Goal: Information Seeking & Learning: Learn about a topic

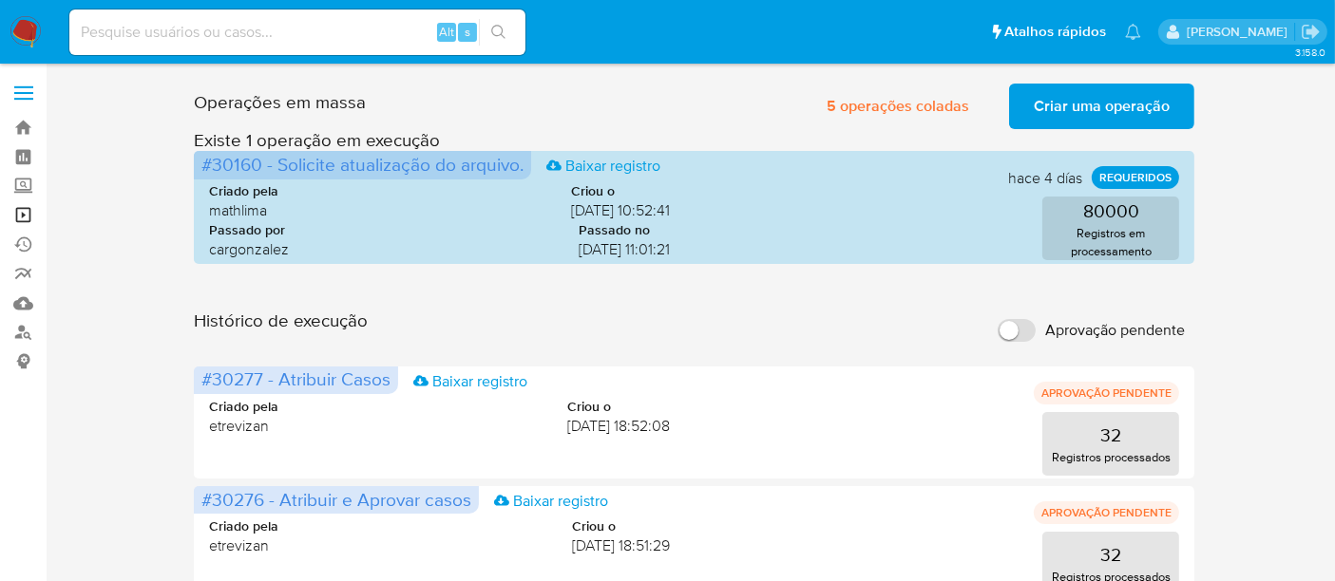
click at [21, 214] on link "Operações em massa" at bounding box center [113, 214] width 226 height 29
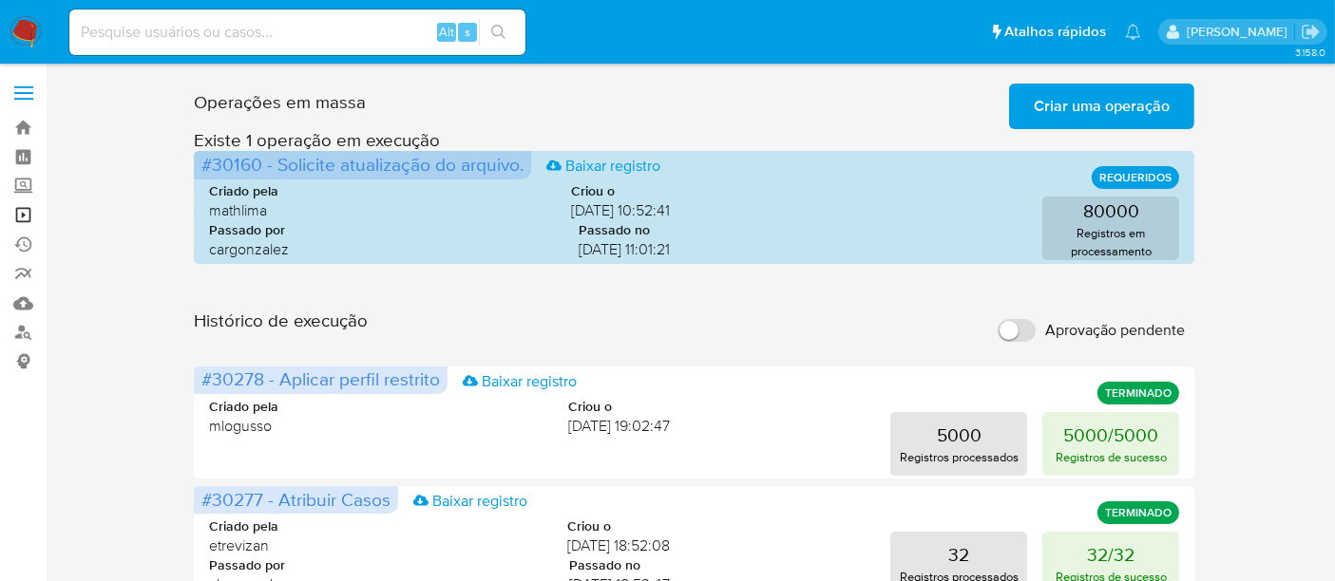
click at [26, 210] on link "Operações em massa" at bounding box center [113, 214] width 226 height 29
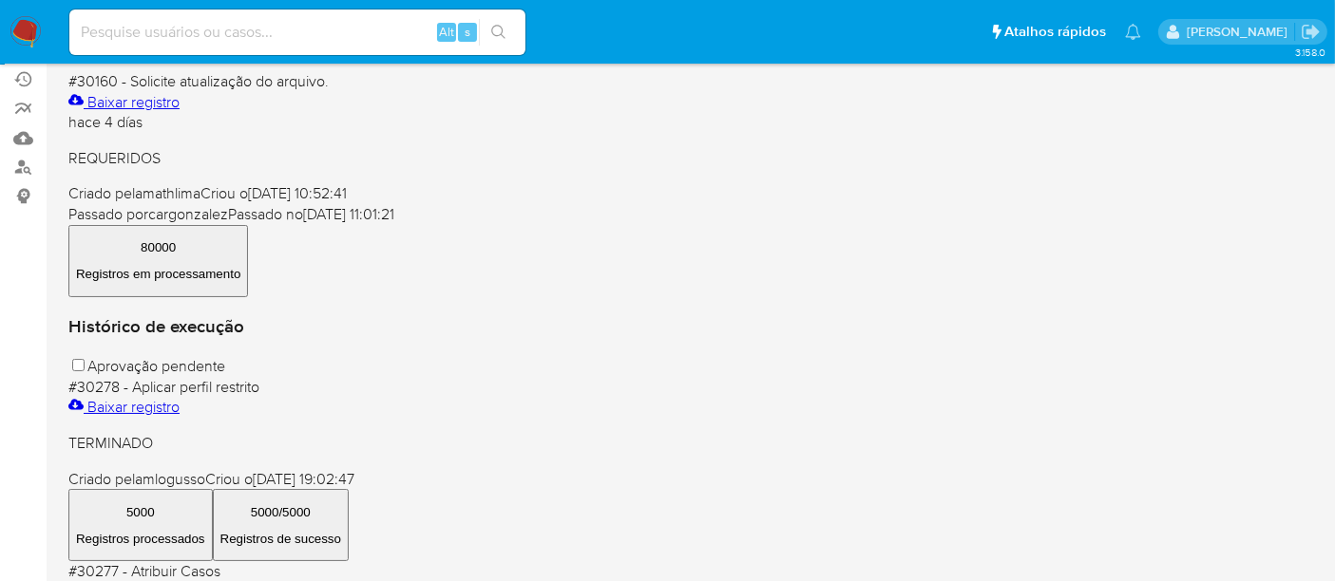
scroll to position [211, 0]
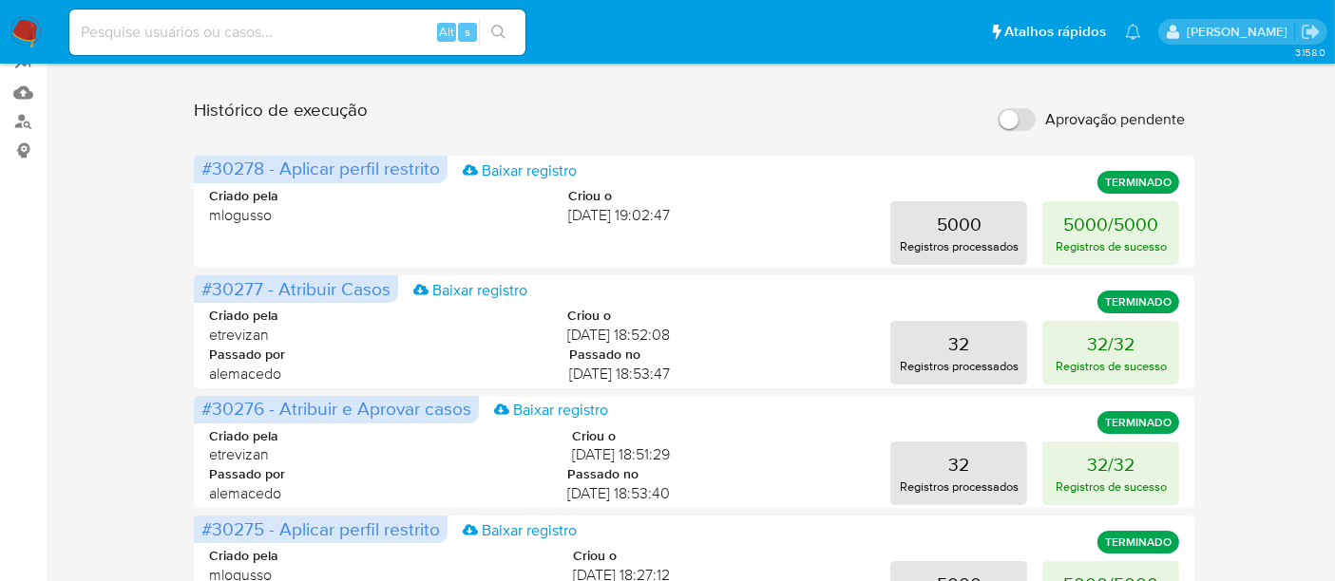
click at [20, 26] on img at bounding box center [26, 32] width 32 height 32
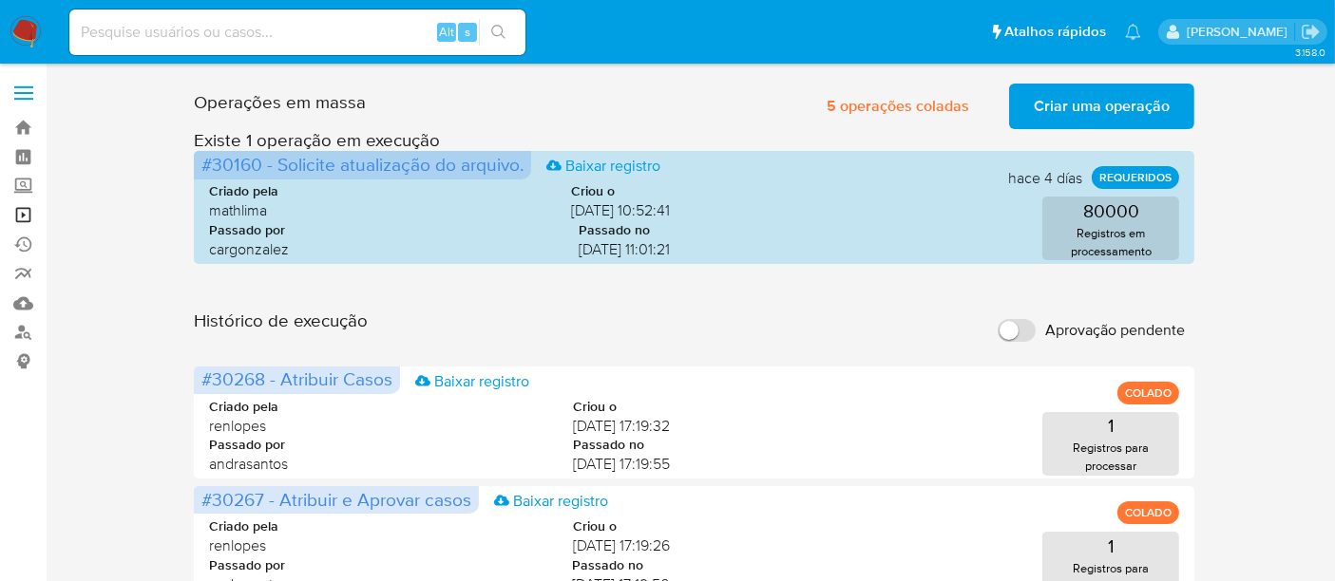
click at [19, 219] on link "Operações em massa" at bounding box center [113, 214] width 226 height 29
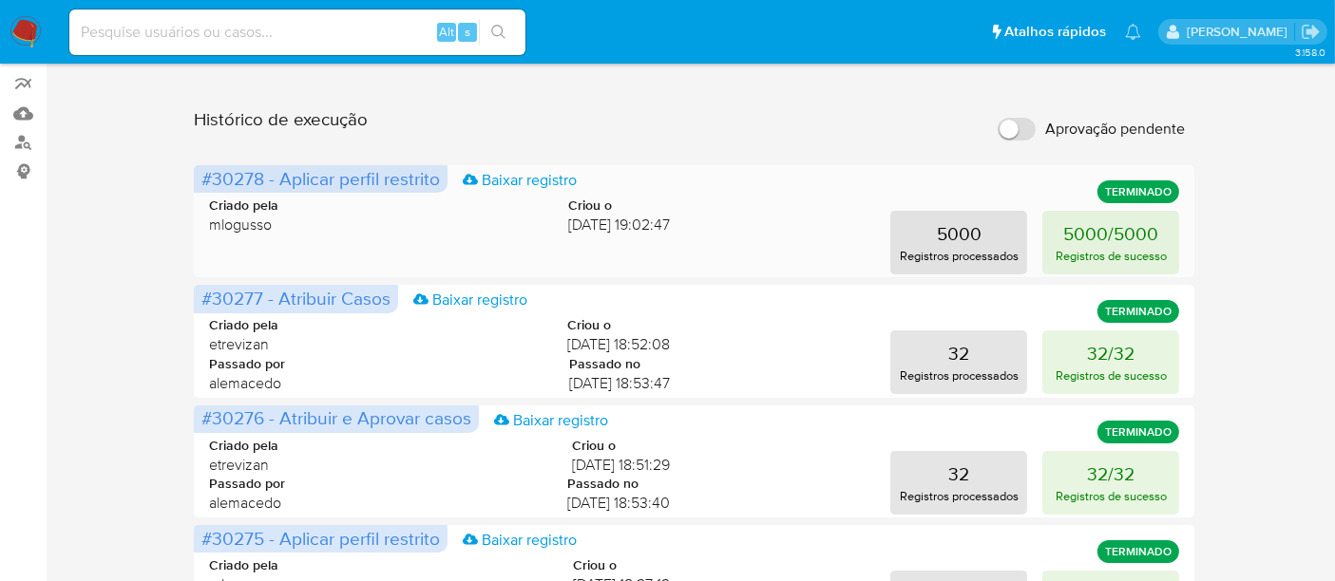
scroll to position [211, 0]
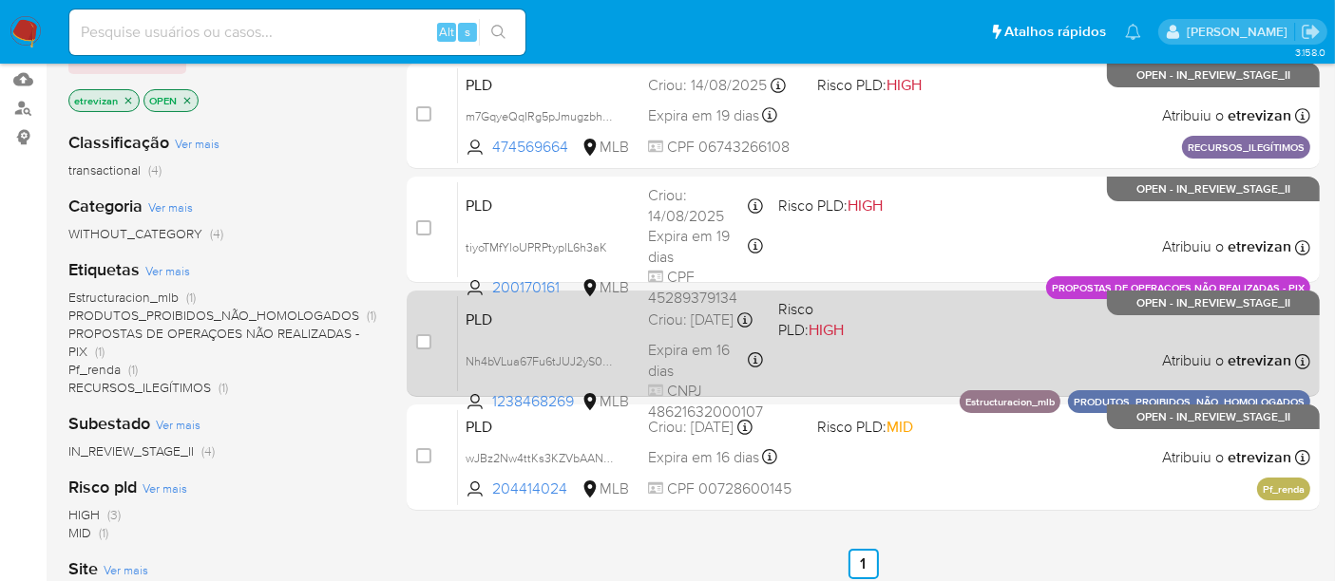
scroll to position [274, 0]
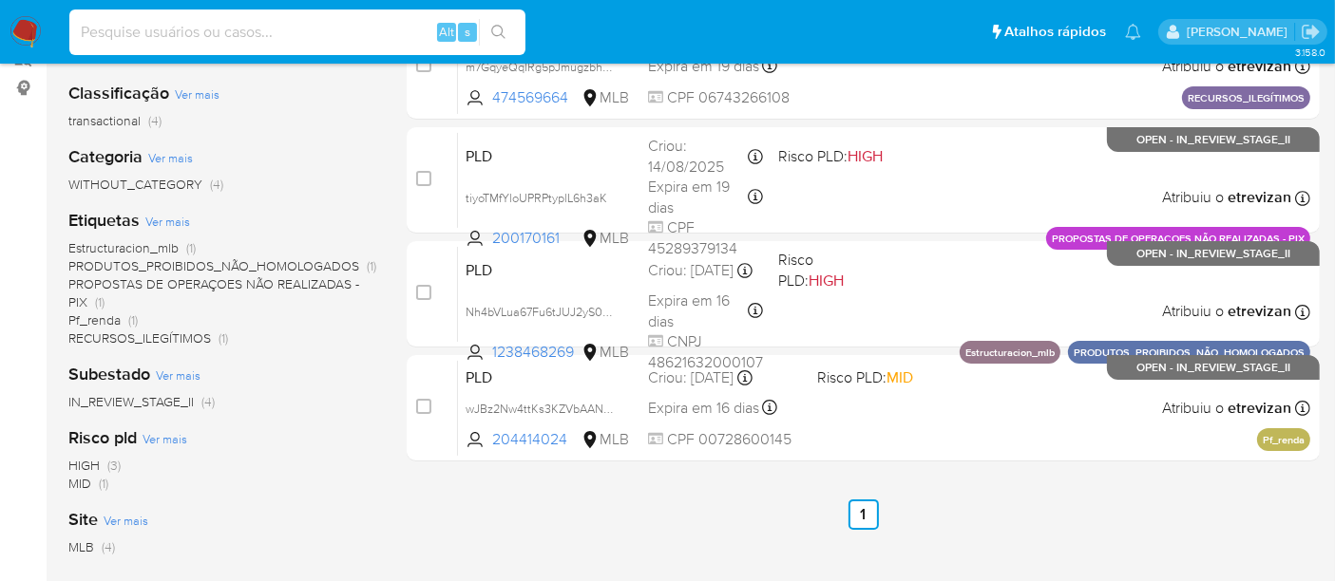
click at [348, 33] on input at bounding box center [297, 32] width 456 height 25
paste input "UcAFBZ0fctkhMKMsyJSM65UT"
type input "UcAFBZ0fctkhMKMsyJSM65UT"
click at [497, 29] on icon "search-icon" at bounding box center [498, 32] width 15 height 15
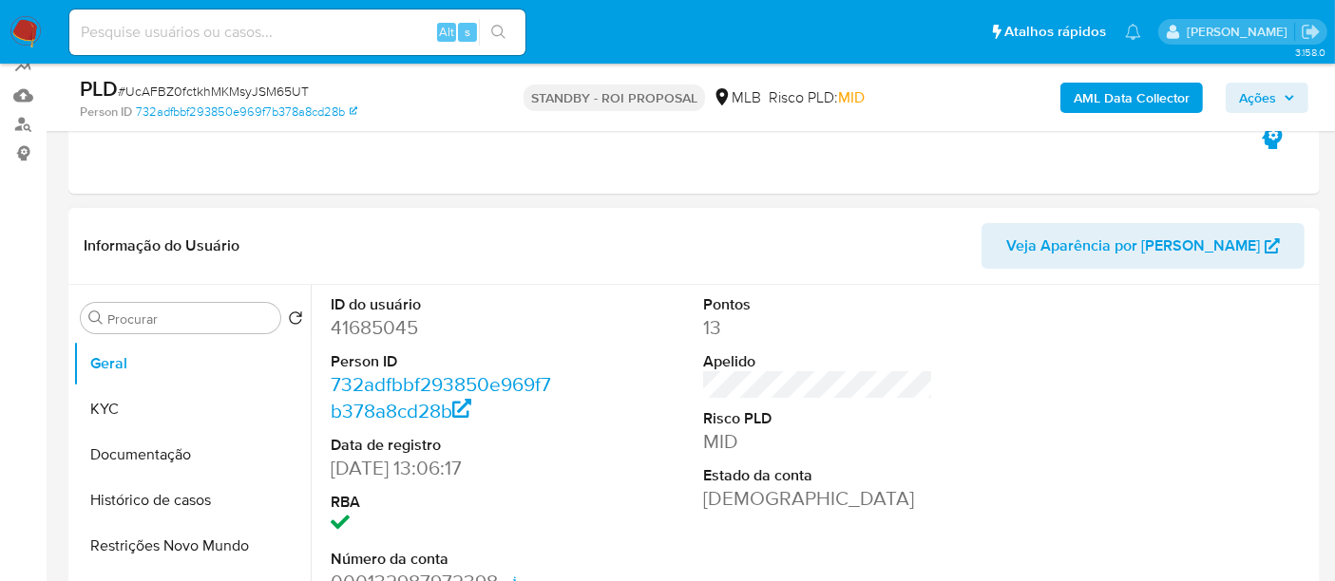
scroll to position [211, 0]
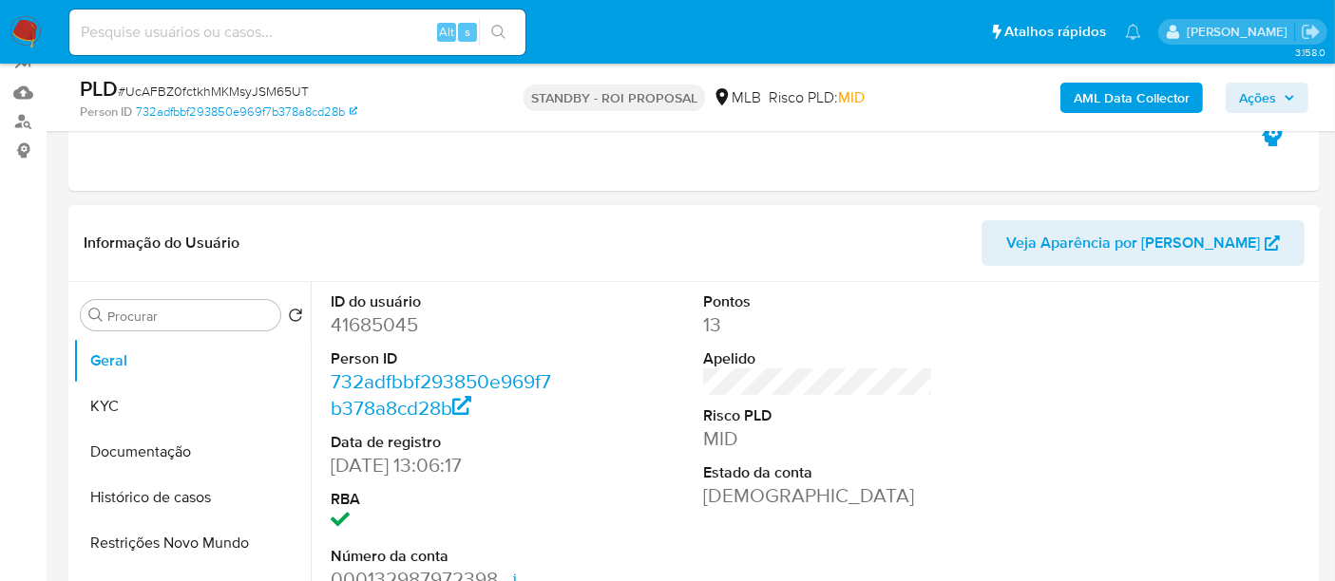
select select "10"
click at [109, 416] on button "KYC" at bounding box center [184, 407] width 222 height 46
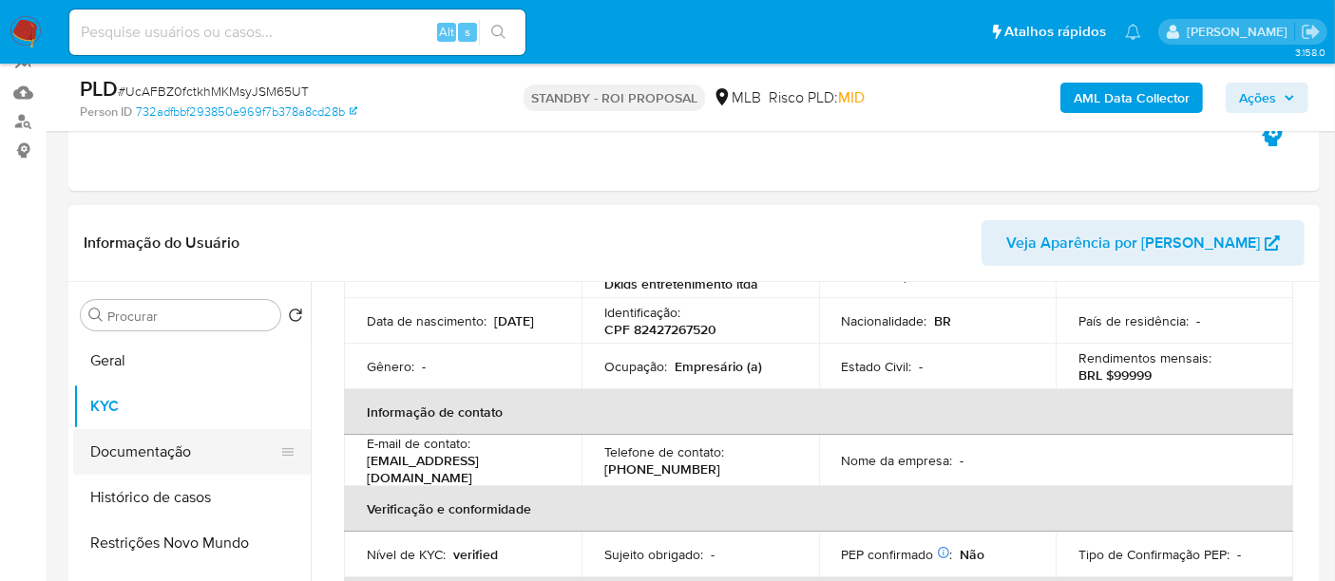
click at [169, 456] on button "Documentação" at bounding box center [184, 452] width 222 height 46
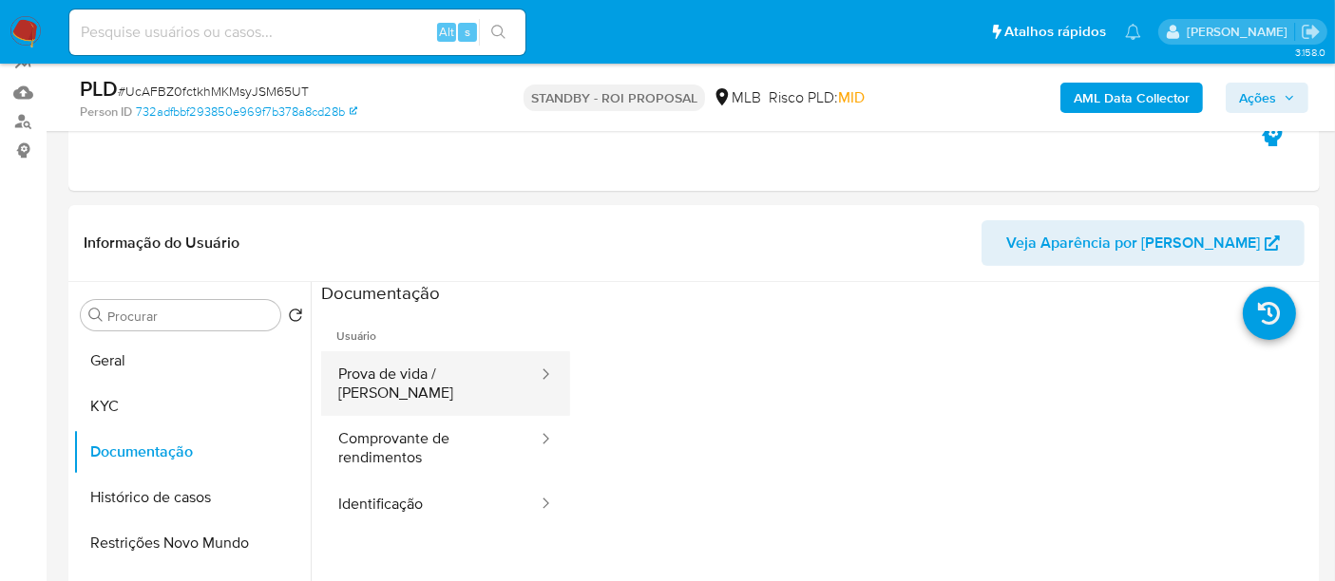
click at [450, 371] on button "Prova de vida / [PERSON_NAME]" at bounding box center [430, 384] width 219 height 65
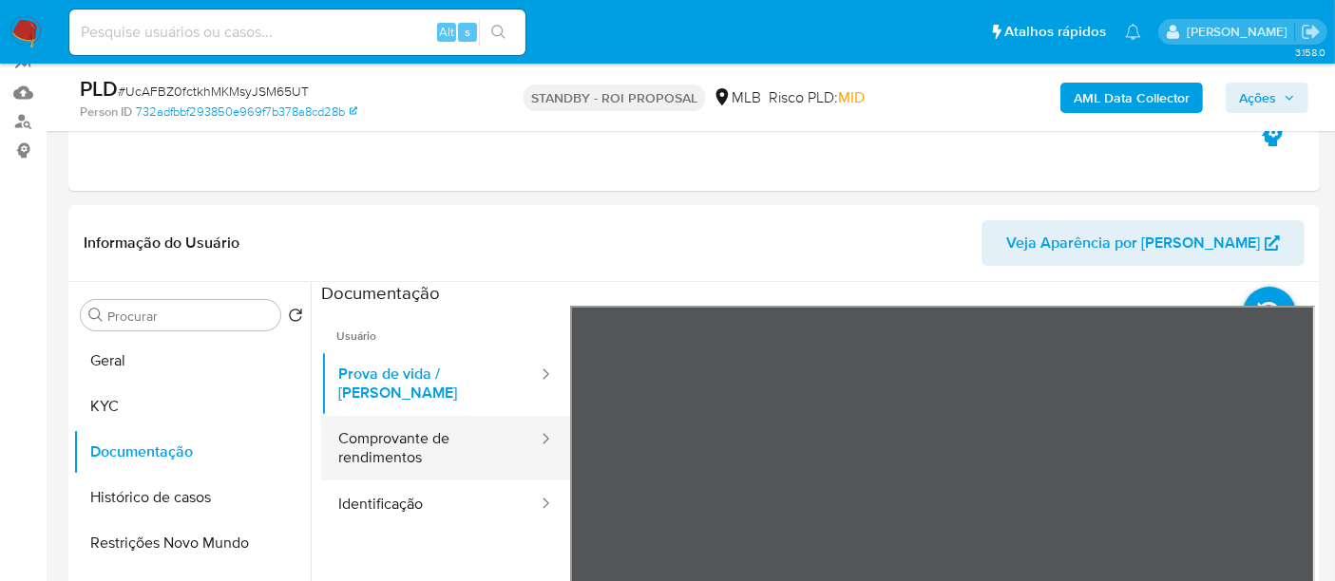
click at [388, 441] on button "Comprovante de rendimentos" at bounding box center [430, 448] width 219 height 65
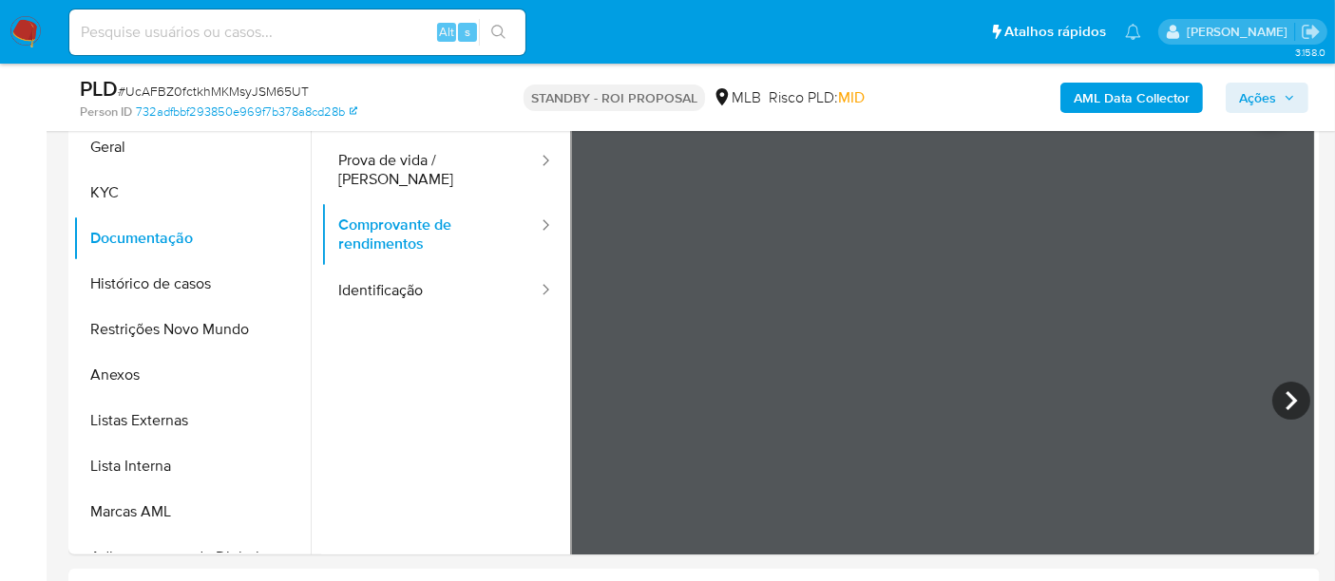
scroll to position [429, 0]
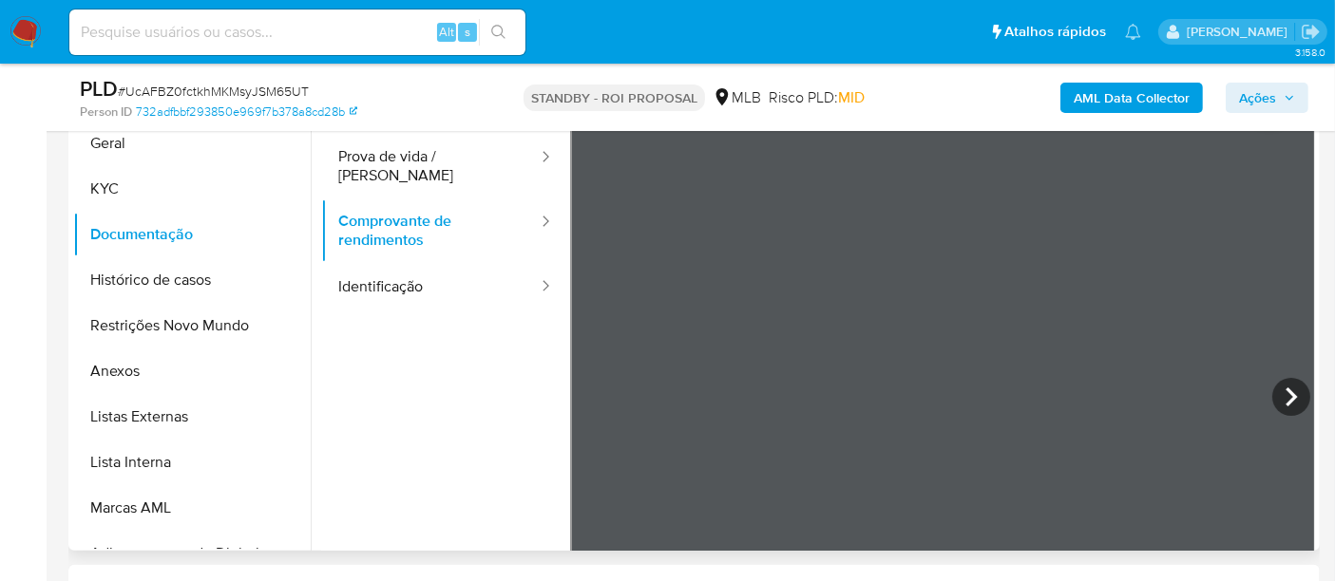
click at [382, 263] on button "Identificação" at bounding box center [430, 287] width 219 height 48
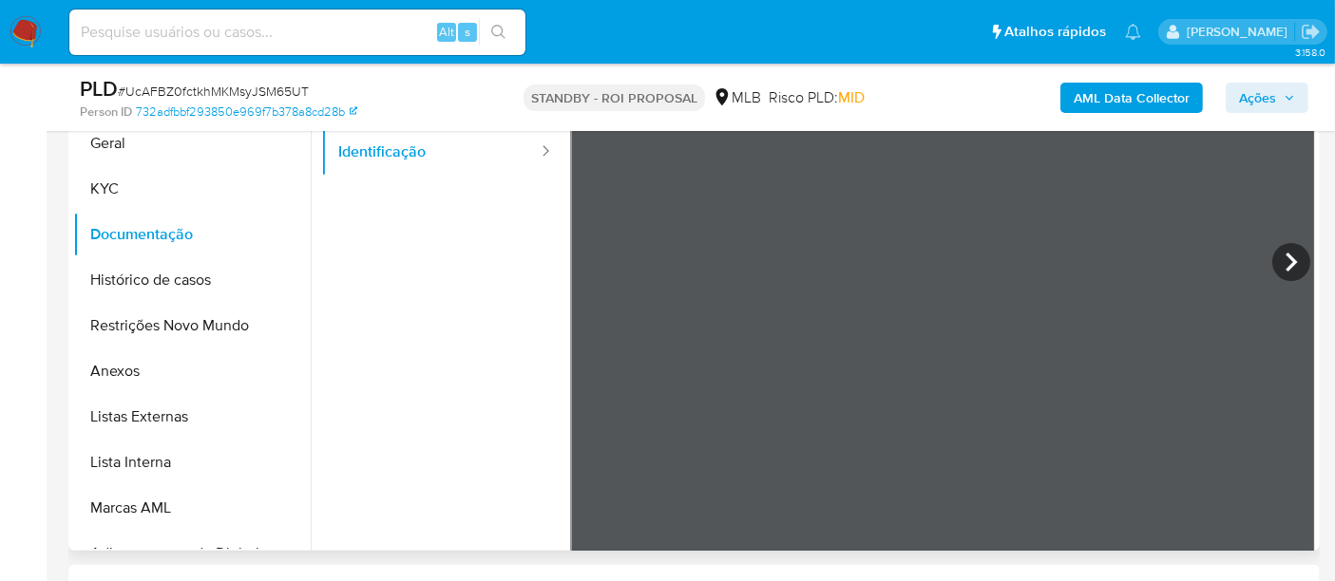
scroll to position [160, 0]
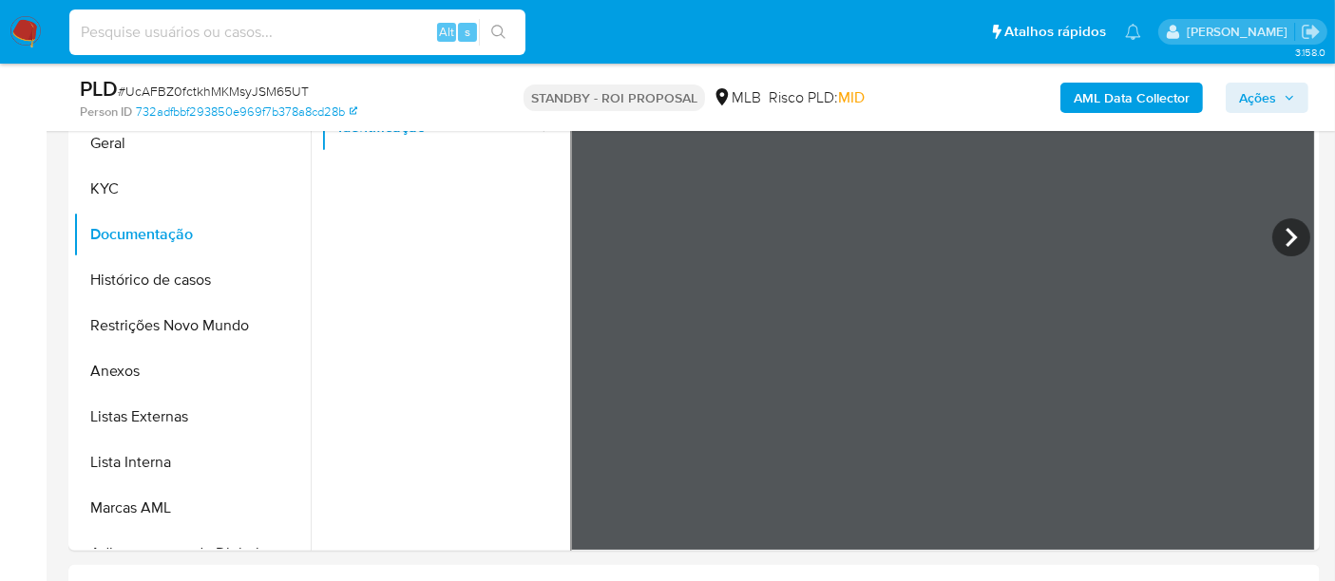
click at [310, 33] on input at bounding box center [297, 32] width 456 height 25
paste input "TT9RyfYqHA2xSHnjVEaCZ6ZW"
type input "TT9RyfYqHA2xSHnjVEaCZ6ZW"
click at [497, 26] on icon "search-icon" at bounding box center [498, 32] width 15 height 15
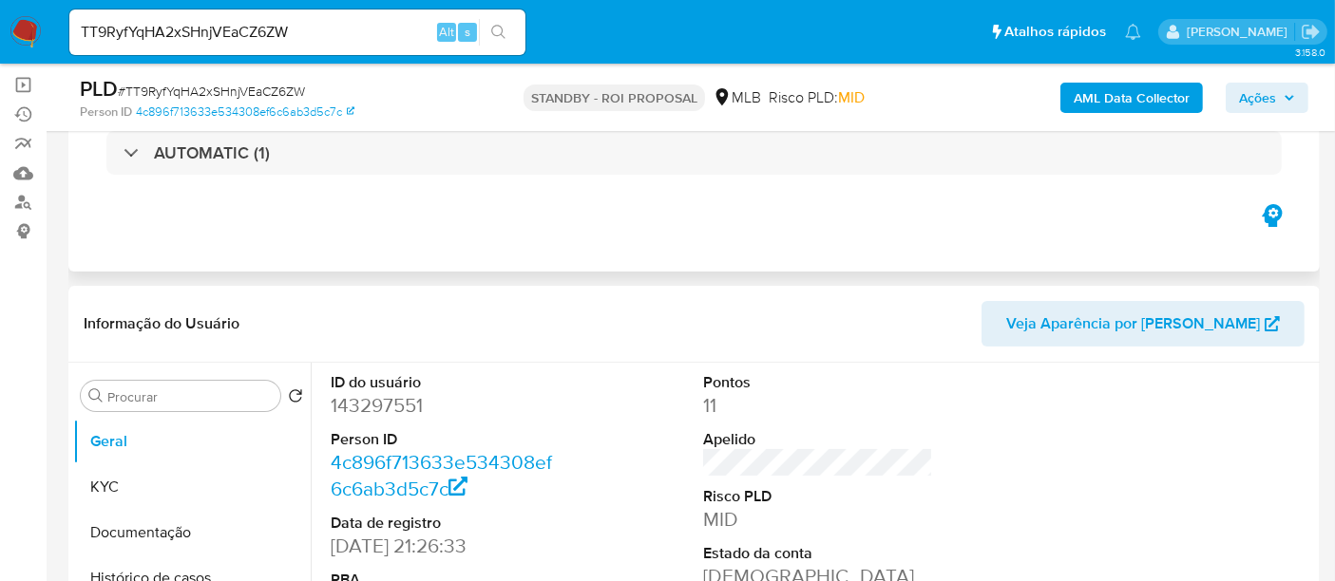
scroll to position [211, 0]
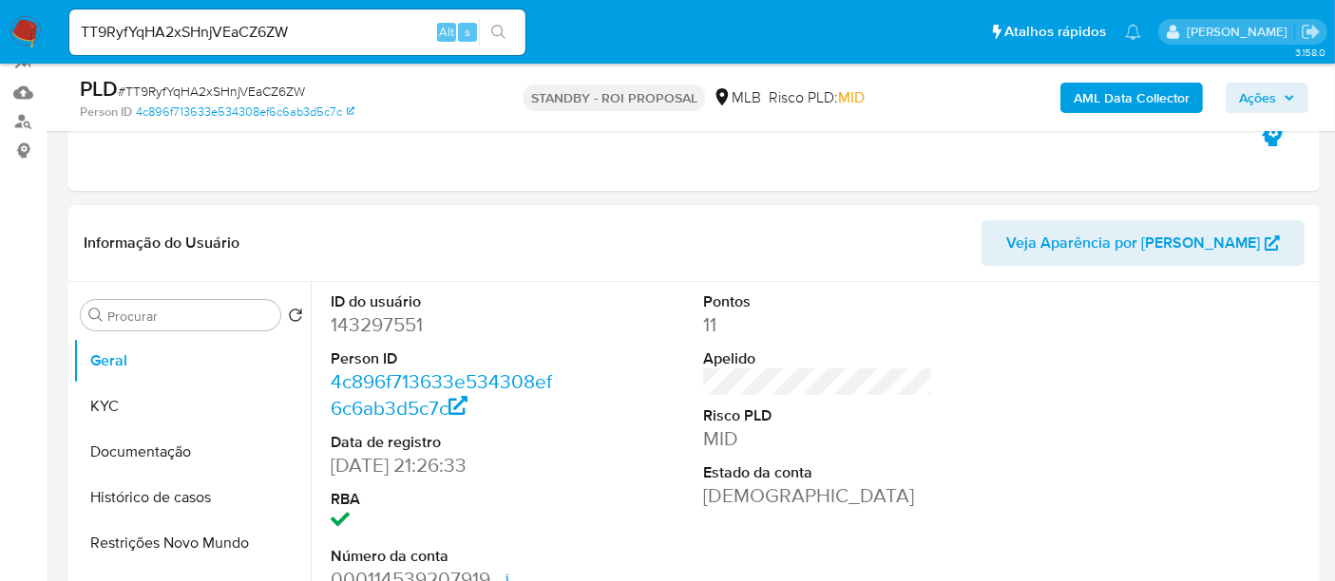
select select "10"
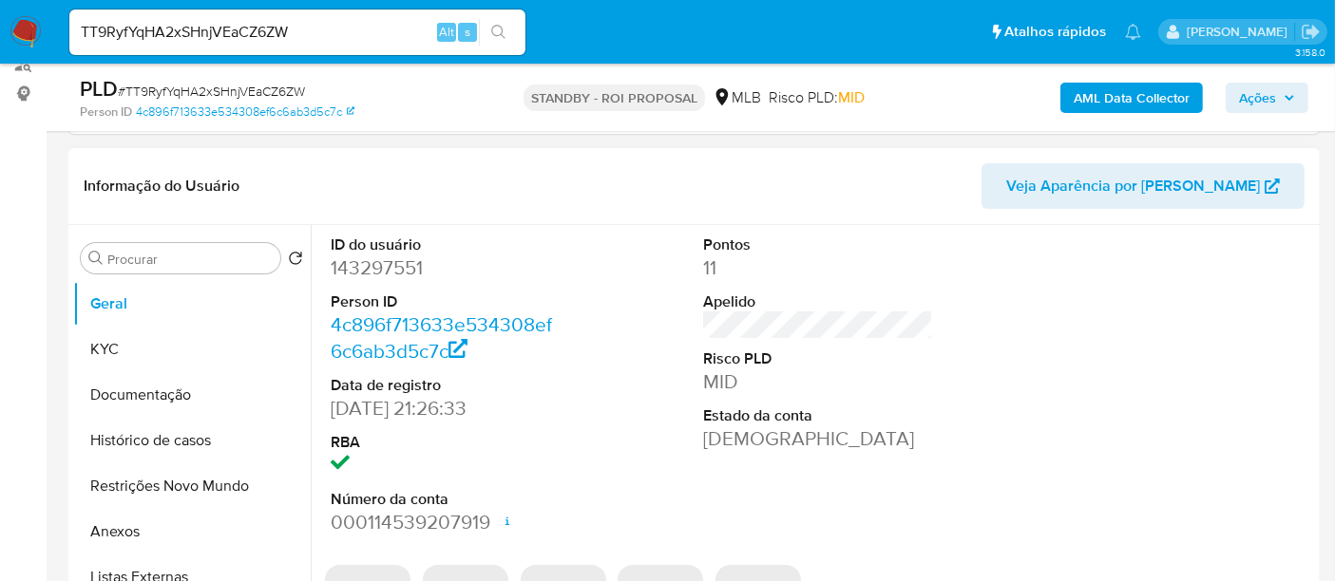
scroll to position [316, 0]
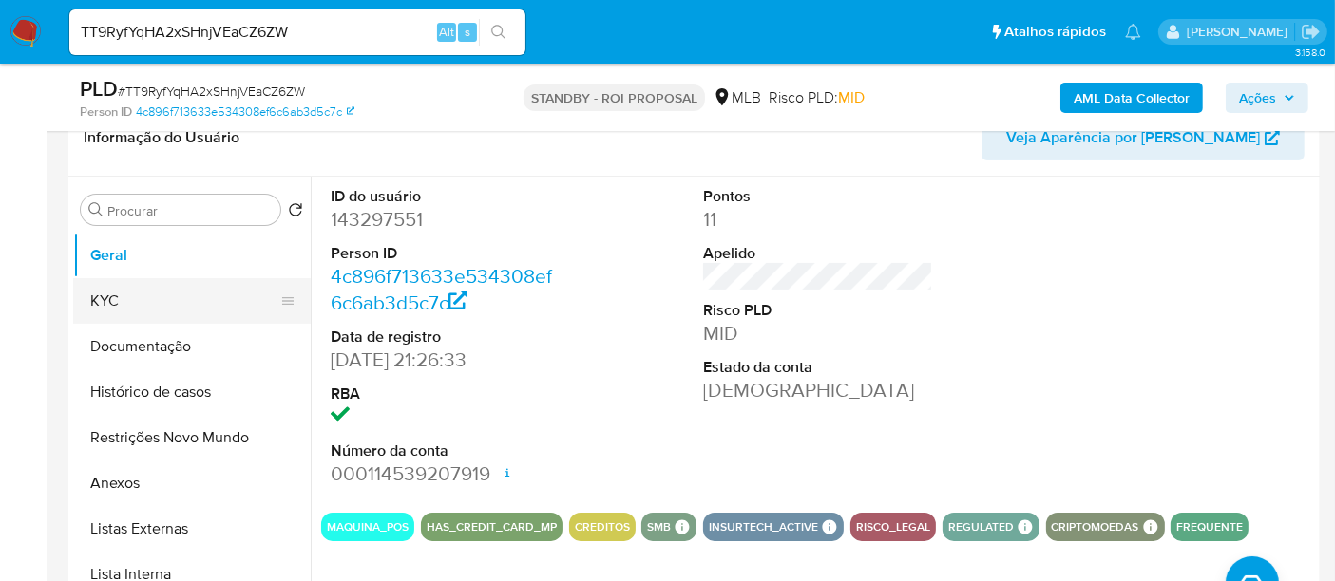
click at [105, 295] on button "KYC" at bounding box center [184, 301] width 222 height 46
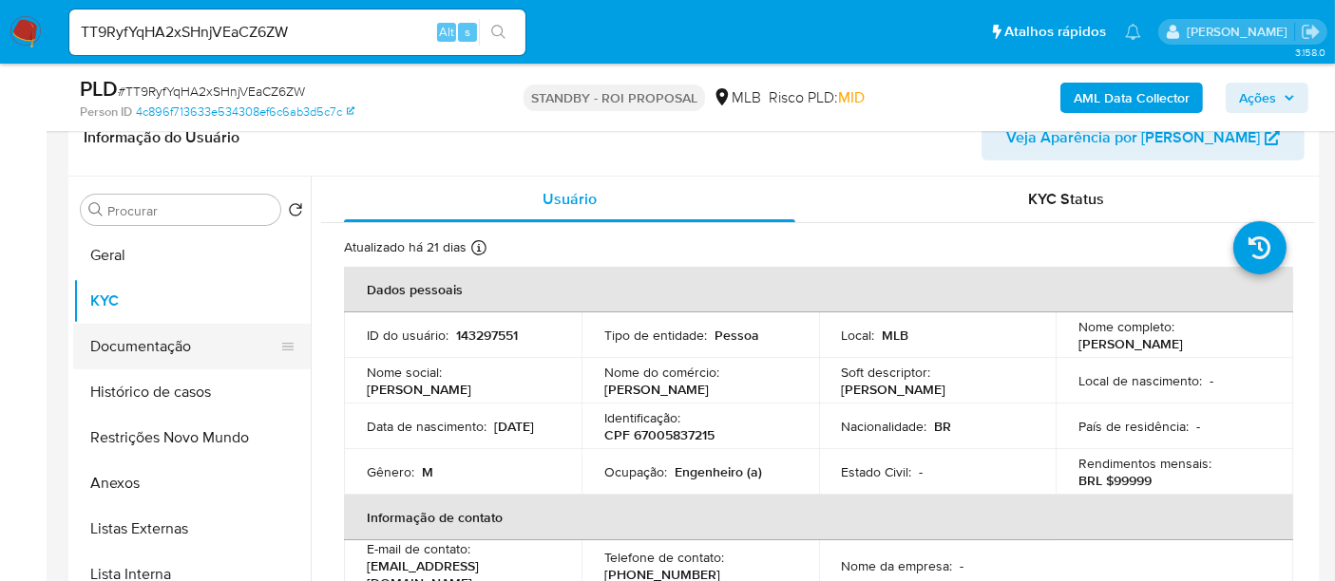
click at [162, 350] on button "Documentação" at bounding box center [184, 347] width 222 height 46
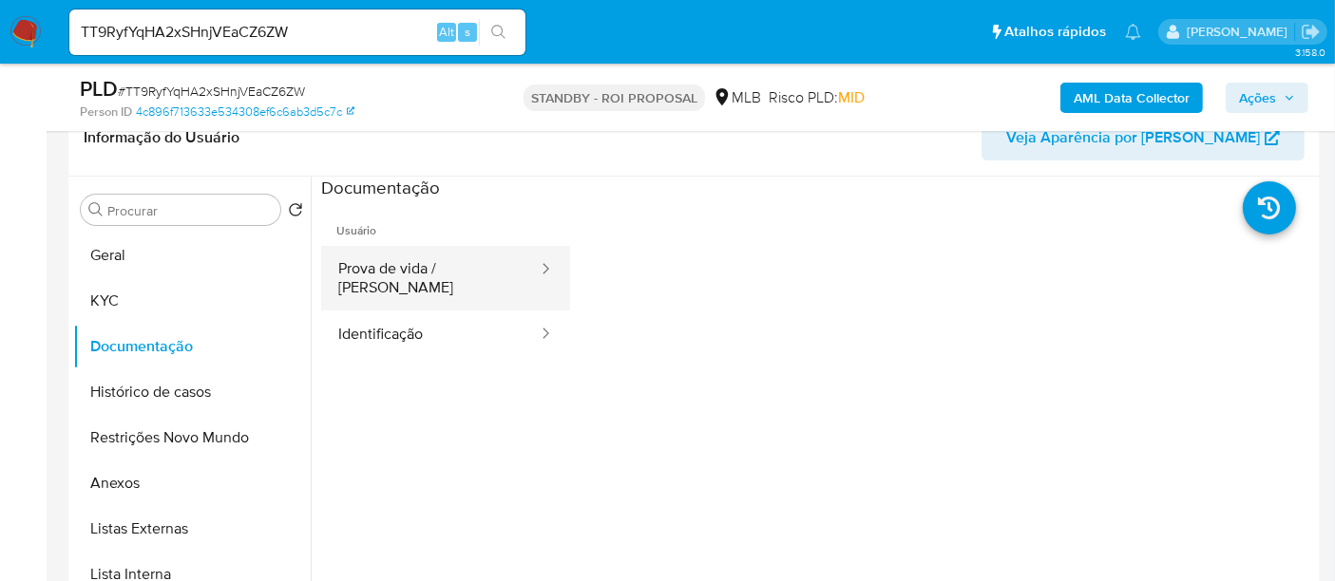
click at [429, 270] on button "Prova de vida / [PERSON_NAME]" at bounding box center [430, 278] width 219 height 65
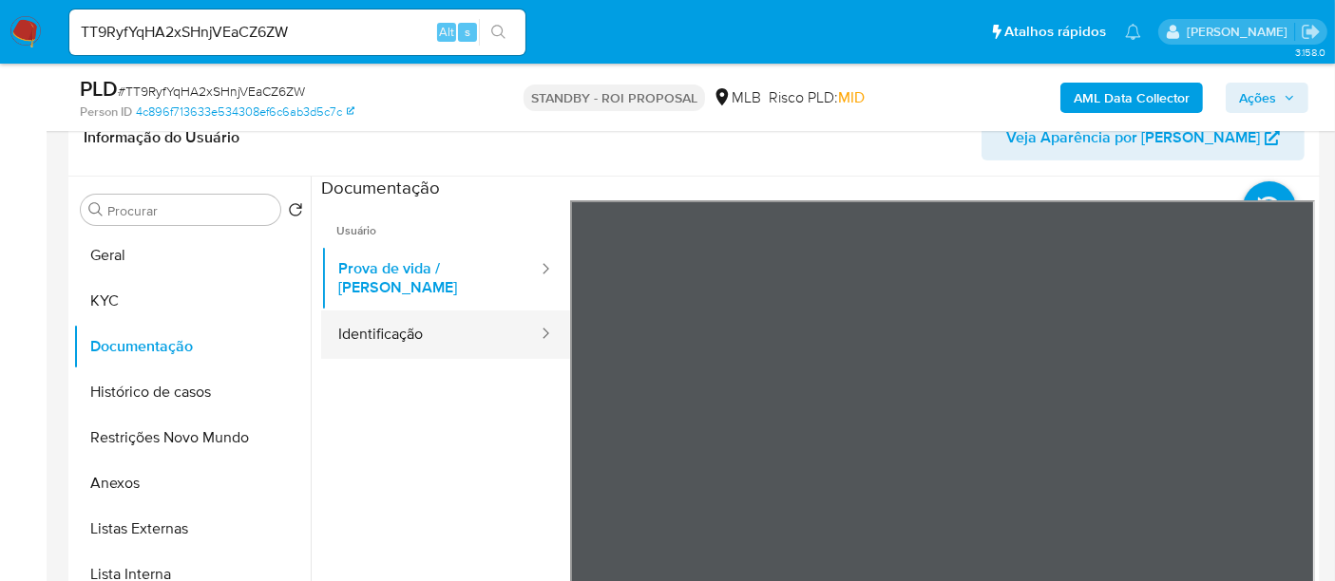
click at [388, 320] on button "Identificação" at bounding box center [430, 335] width 219 height 48
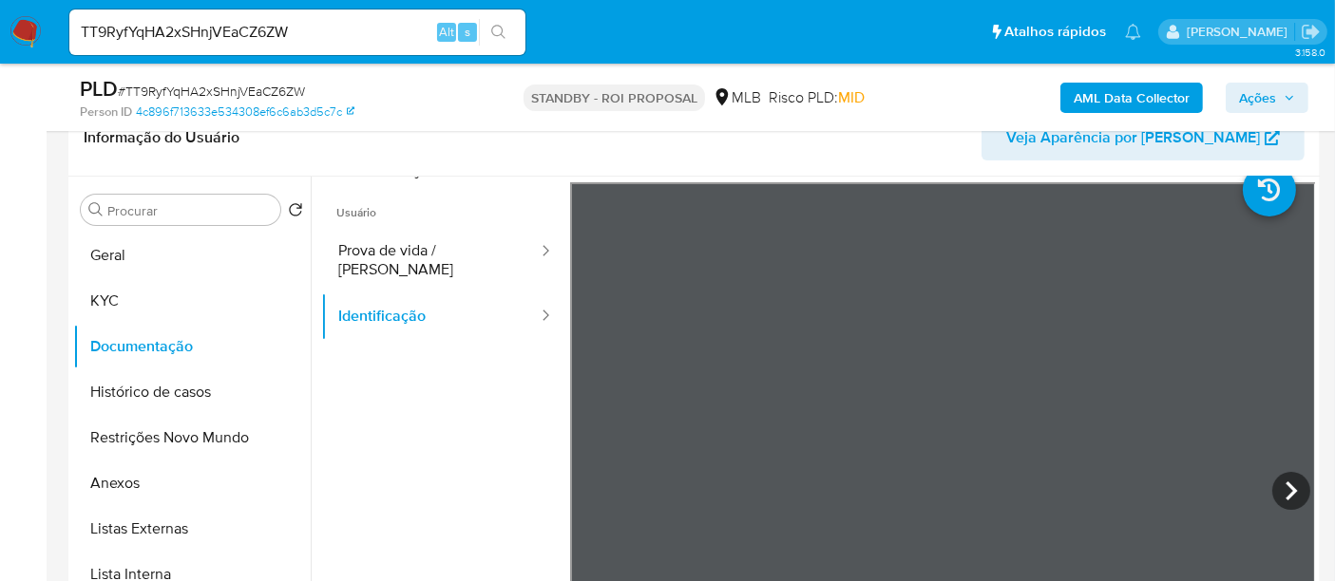
scroll to position [0, 0]
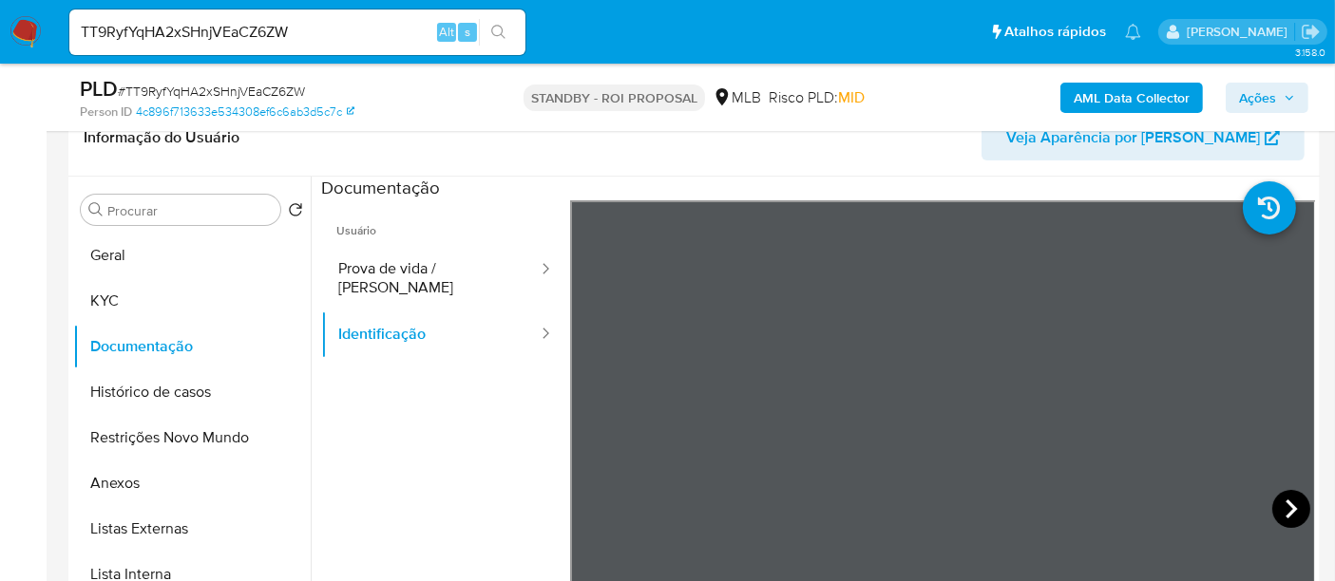
click at [1287, 507] on icon at bounding box center [1291, 509] width 11 height 19
click at [121, 297] on button "KYC" at bounding box center [184, 301] width 222 height 46
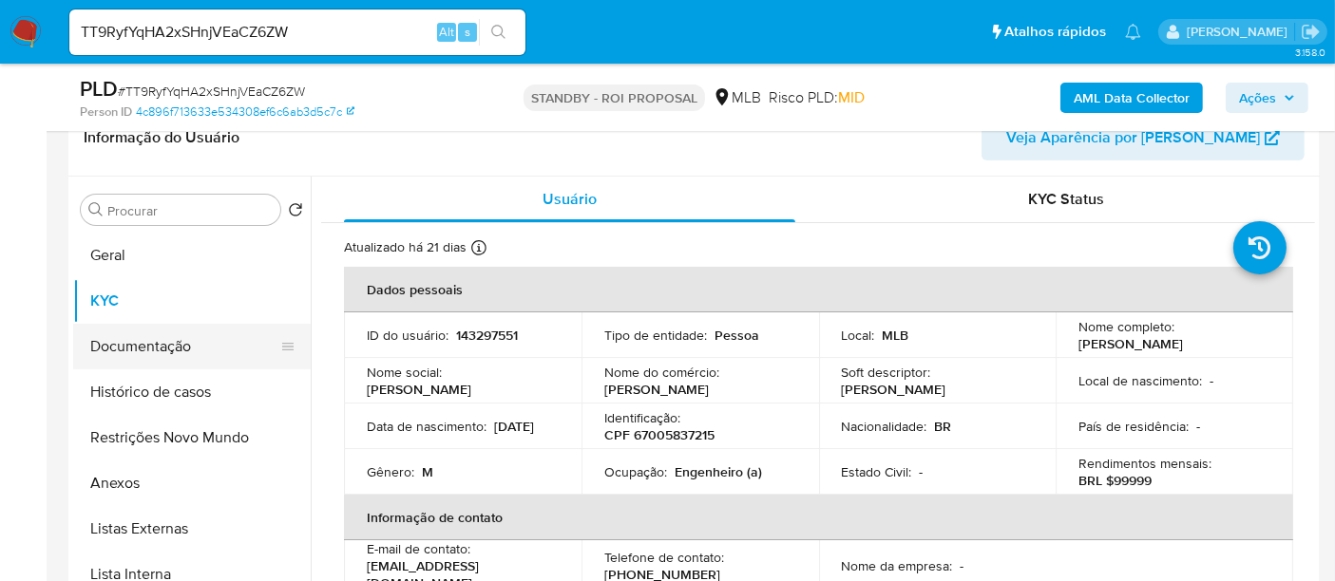
click at [181, 340] on button "Documentação" at bounding box center [184, 347] width 222 height 46
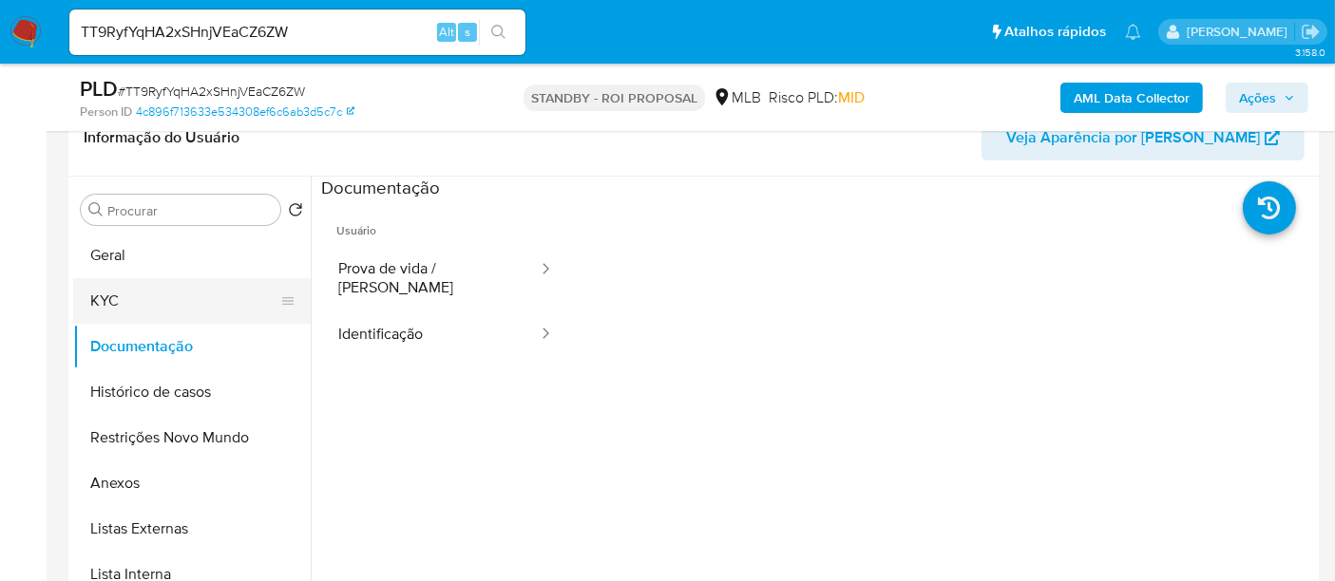
drag, startPoint x: 105, startPoint y: 298, endPoint x: 282, endPoint y: 311, distance: 178.1
click at [105, 298] on button "KYC" at bounding box center [184, 301] width 222 height 46
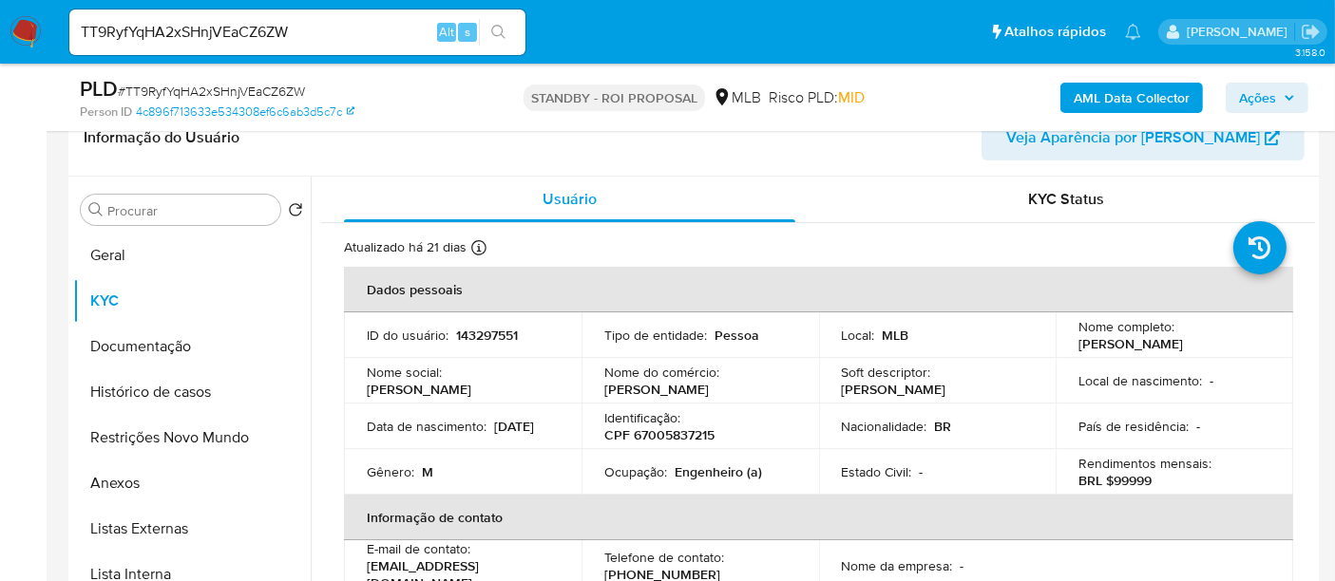
scroll to position [105, 0]
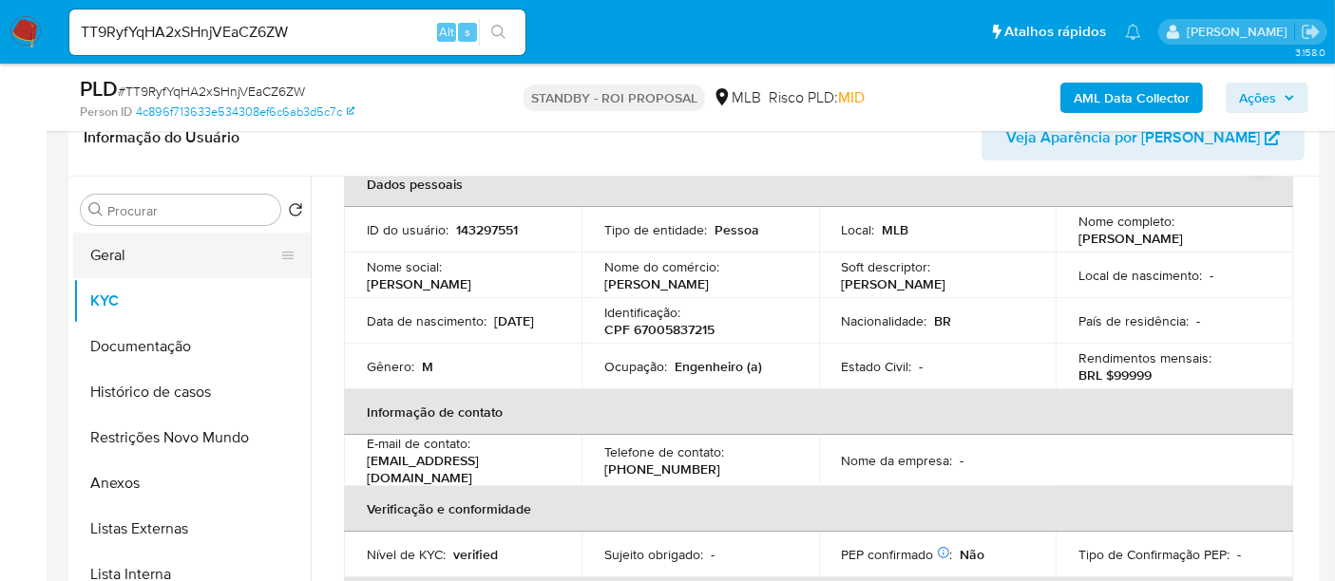
click at [108, 248] on button "Geral" at bounding box center [184, 256] width 222 height 46
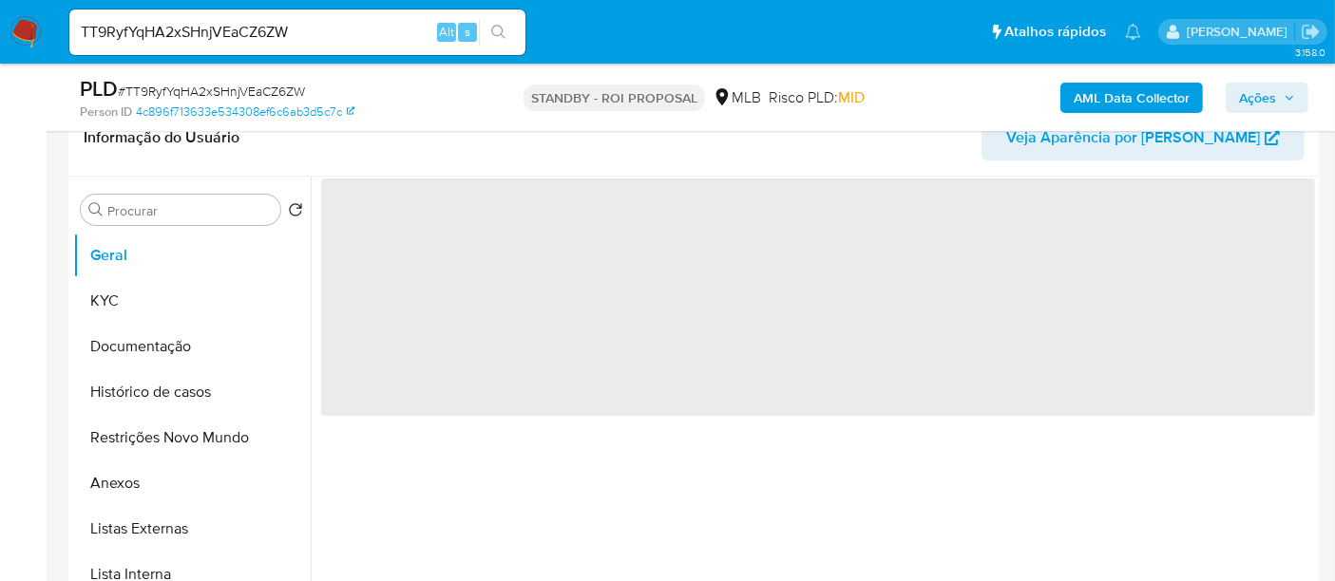
scroll to position [0, 0]
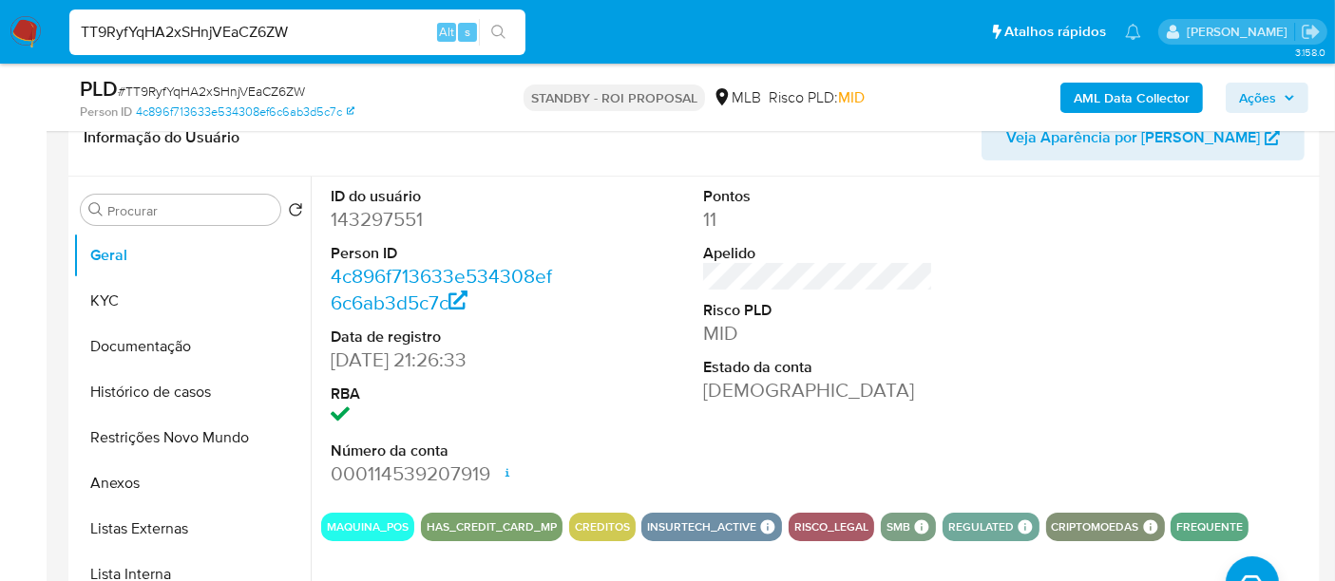
drag, startPoint x: 331, startPoint y: 35, endPoint x: 0, endPoint y: 47, distance: 330.8
click at [0, 47] on nav "Pausado Ver notificaciones TT9RyfYqHA2xSHnjVEaCZ6ZW Alt s Atalhos rápidos Presi…" at bounding box center [667, 32] width 1335 height 64
click at [325, 26] on input "TT9RyfYqHA2xSHnjVEaCZ6ZW" at bounding box center [297, 32] width 456 height 25
drag, startPoint x: 325, startPoint y: 26, endPoint x: 0, endPoint y: 22, distance: 325.0
click at [0, 22] on nav "Pausado Ver notificaciones TT9RyfYqHA2xSHnjVEaCZ6ZW Alt s Atalhos rápidos Presi…" at bounding box center [667, 32] width 1335 height 64
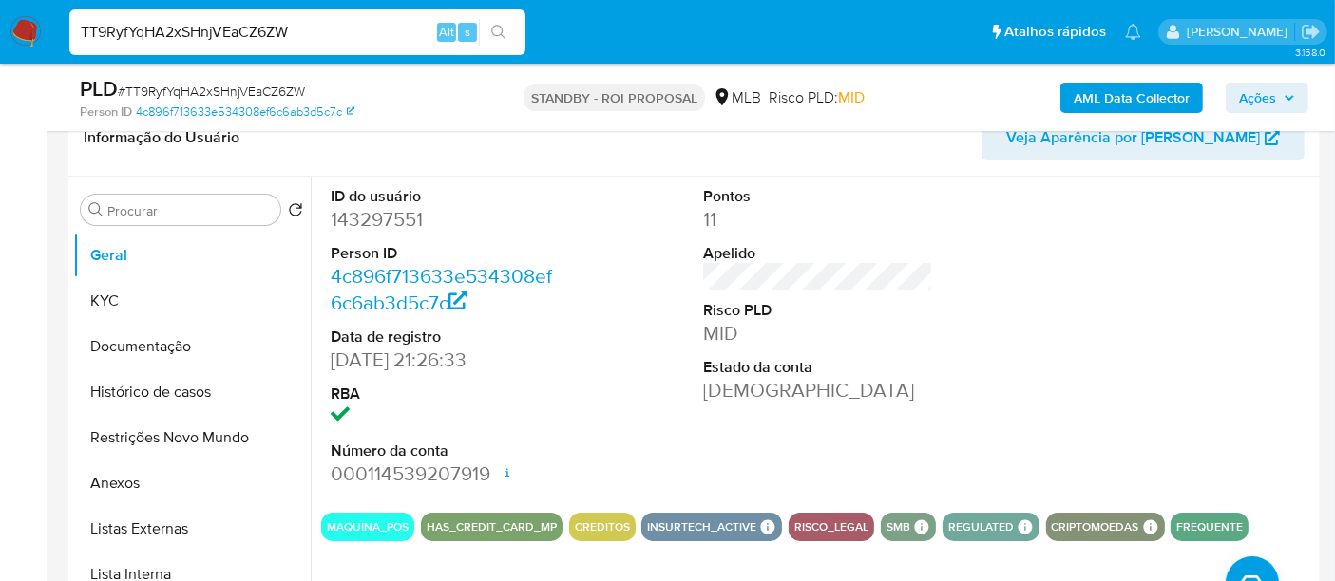
paste input "mOKg9rdvobJNiQoWFF82ZKAO"
type input "mOKg9rdvobJNiQoWFF82ZKAO"
click at [505, 29] on icon "search-icon" at bounding box center [498, 32] width 15 height 15
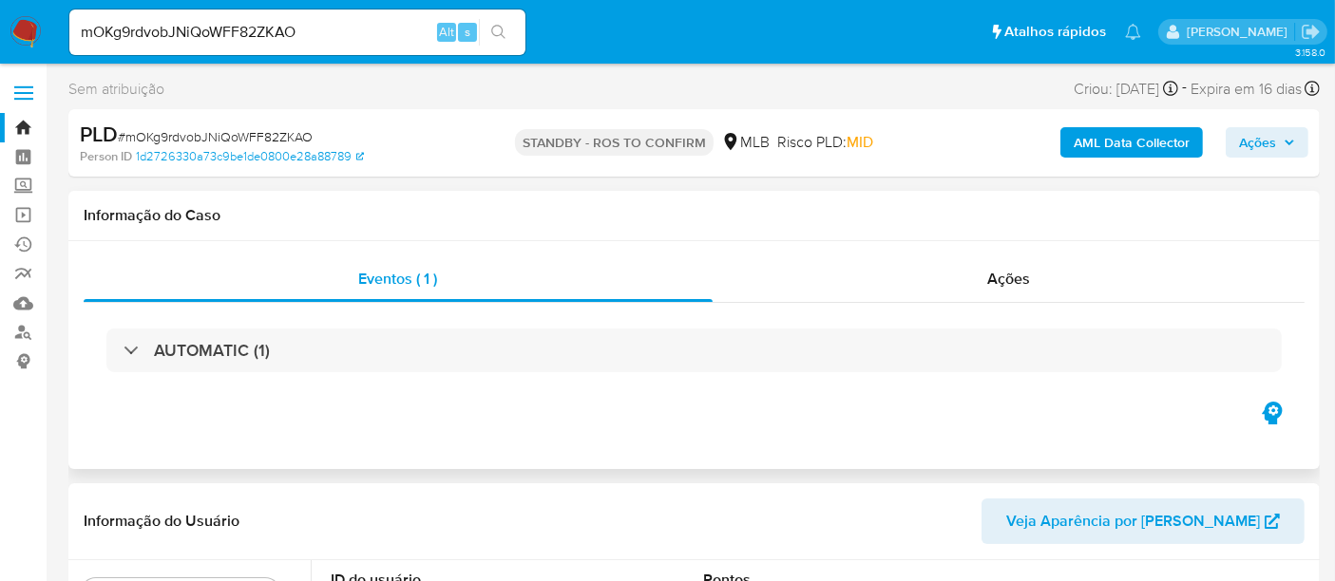
select select "10"
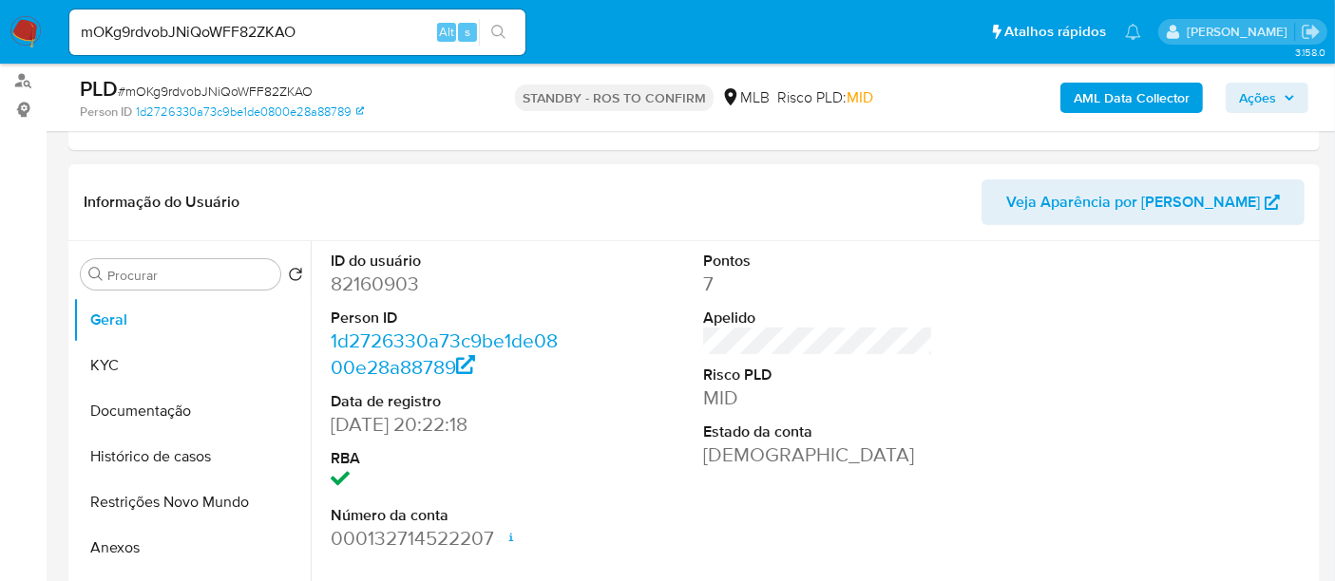
scroll to position [316, 0]
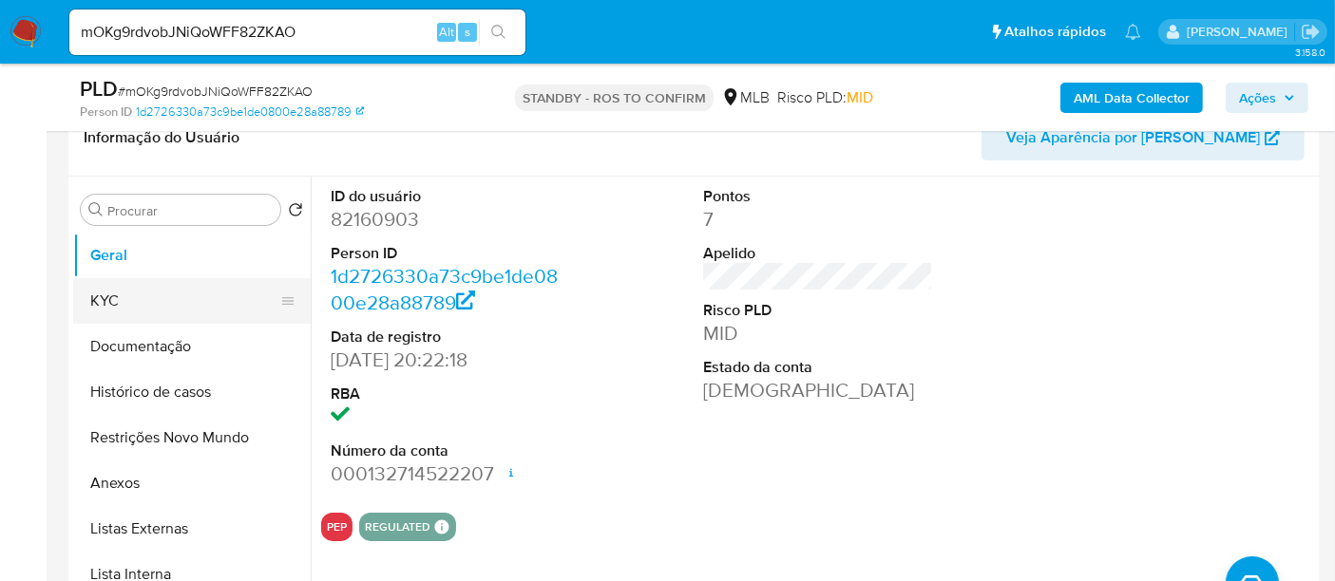
click at [127, 307] on button "KYC" at bounding box center [184, 301] width 222 height 46
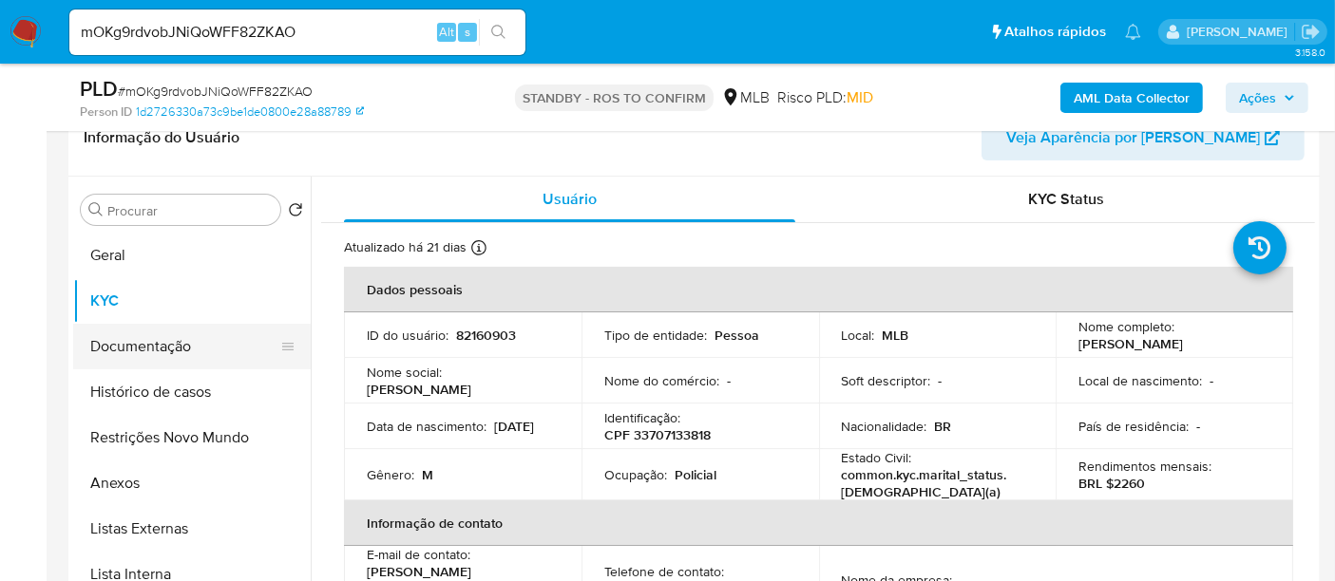
click at [130, 347] on button "Documentação" at bounding box center [184, 347] width 222 height 46
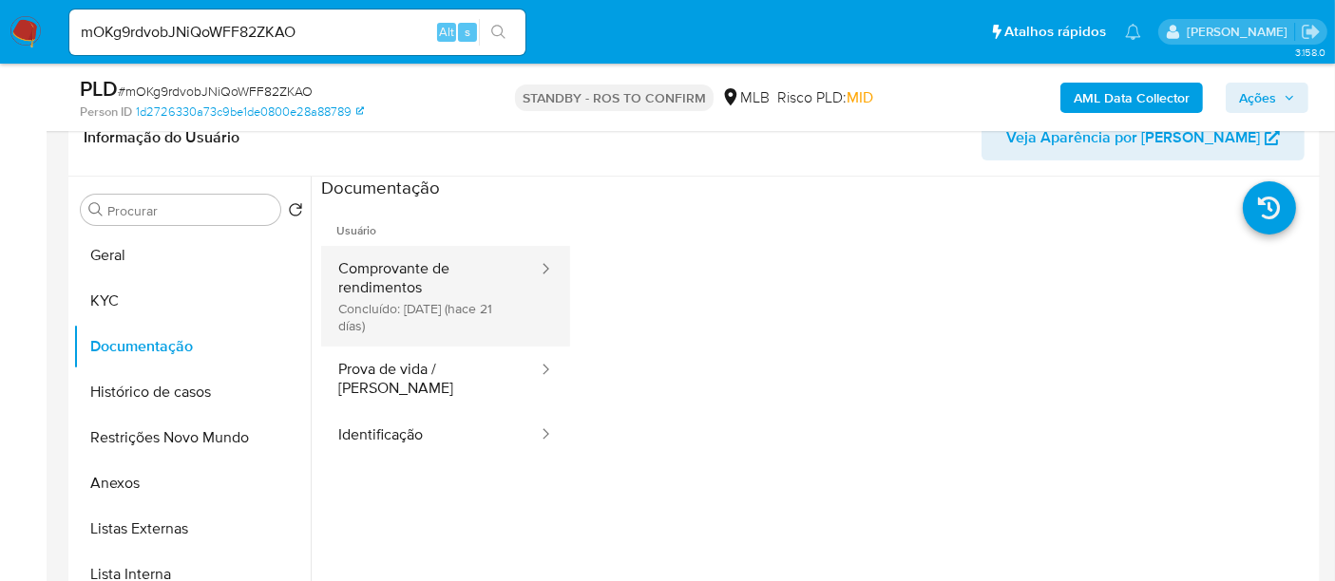
click at [420, 255] on button "Comprovante de rendimentos Concluído: [DATE] (hace 21 [PERSON_NAME])" at bounding box center [430, 296] width 219 height 101
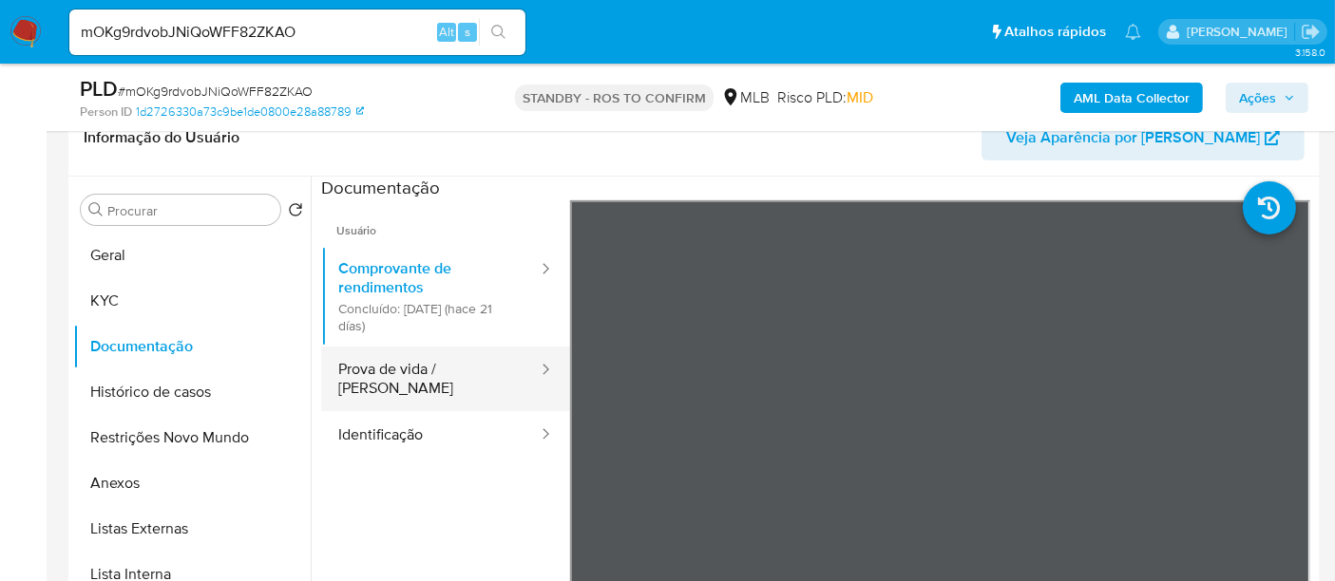
click at [424, 378] on button "Prova de vida / [PERSON_NAME]" at bounding box center [430, 379] width 219 height 65
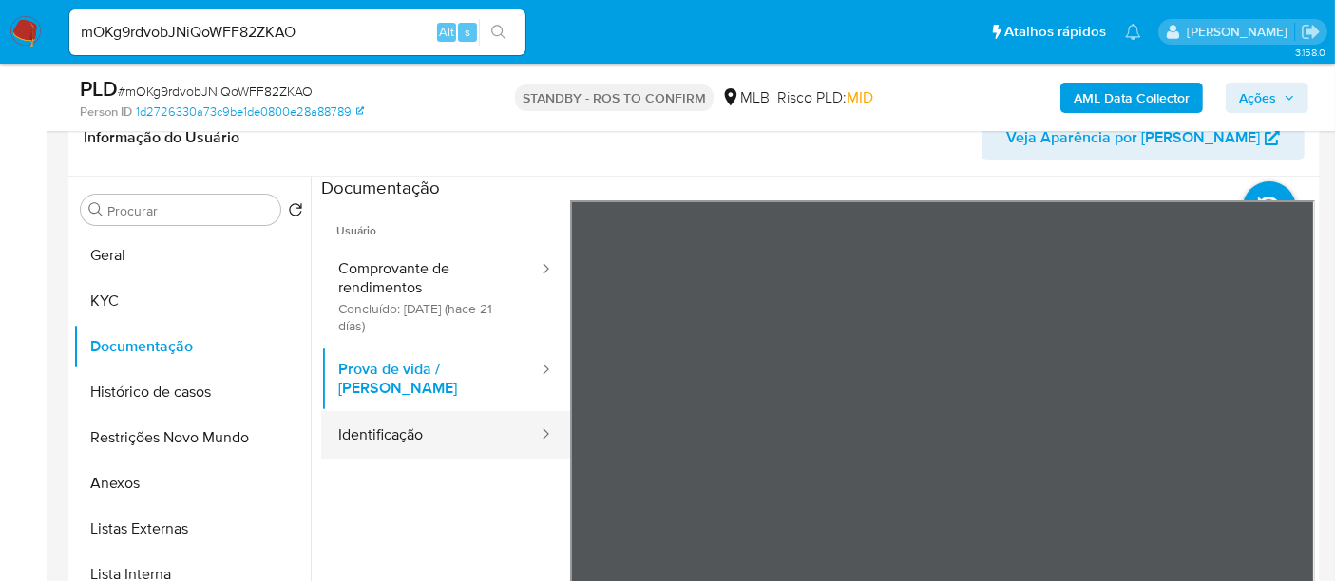
click at [400, 424] on button "Identificação" at bounding box center [430, 435] width 219 height 48
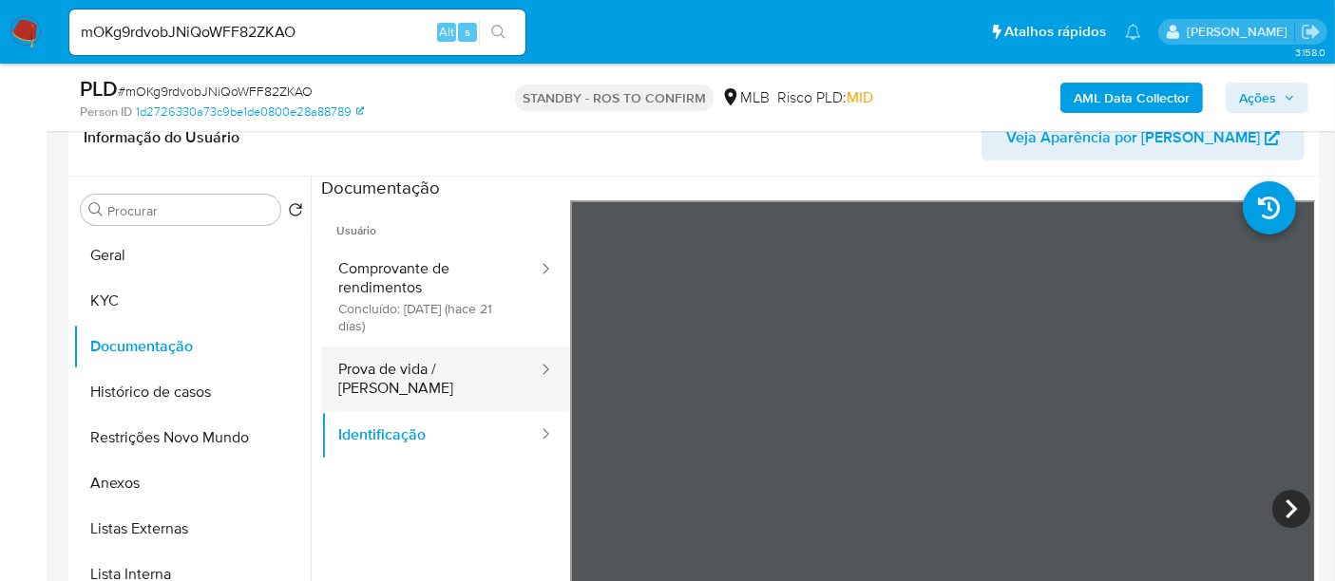
click at [388, 372] on button "Prova de vida / [PERSON_NAME]" at bounding box center [430, 379] width 219 height 65
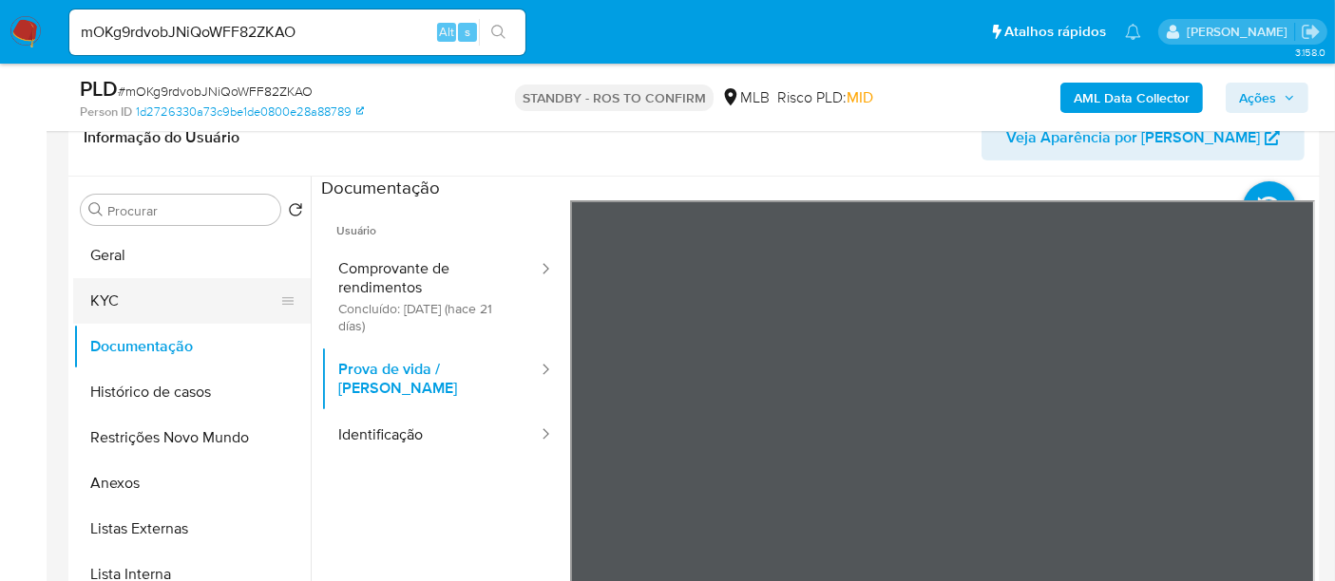
click at [118, 304] on button "KYC" at bounding box center [184, 301] width 222 height 46
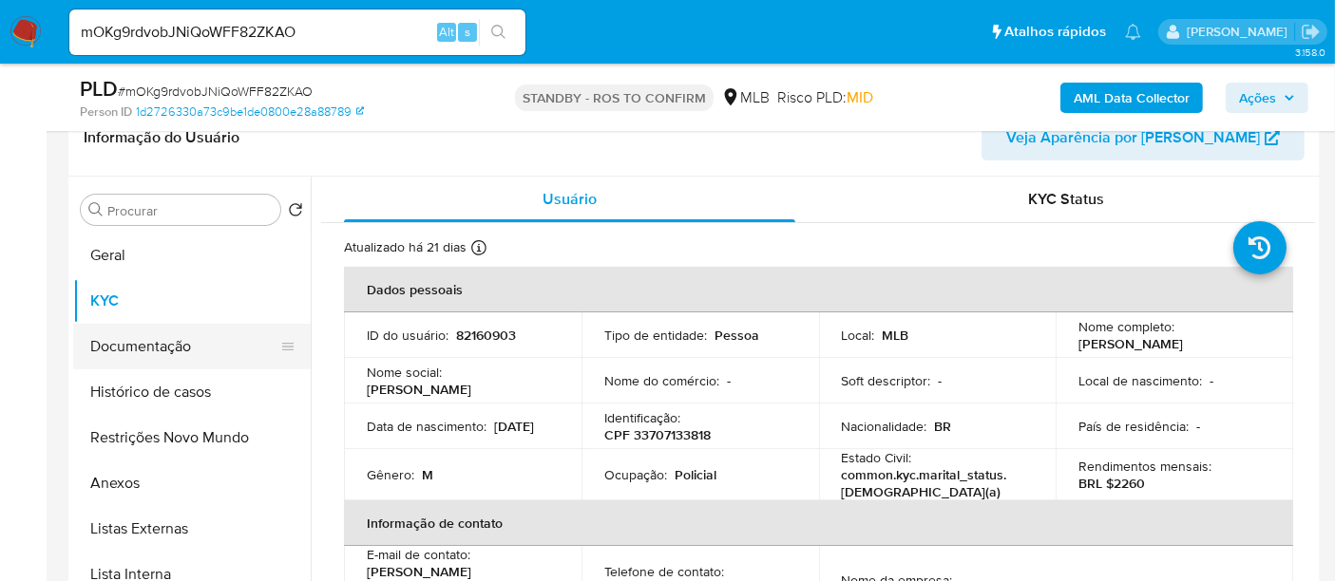
click at [141, 339] on button "Documentação" at bounding box center [184, 347] width 222 height 46
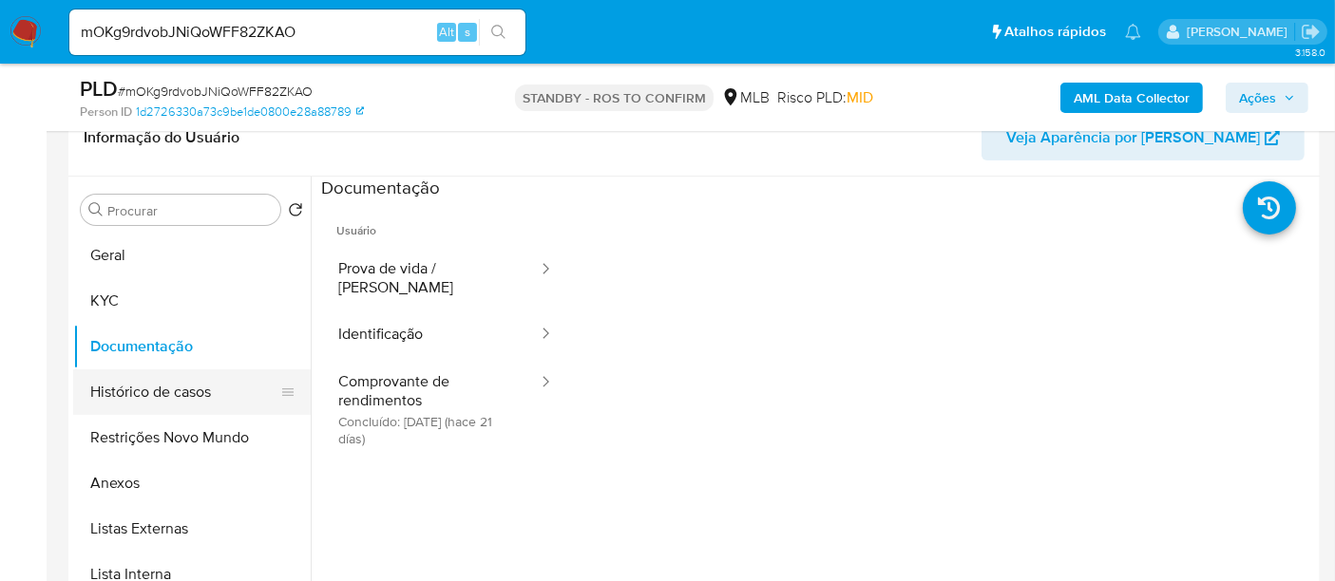
click at [154, 394] on button "Histórico de casos" at bounding box center [184, 393] width 222 height 46
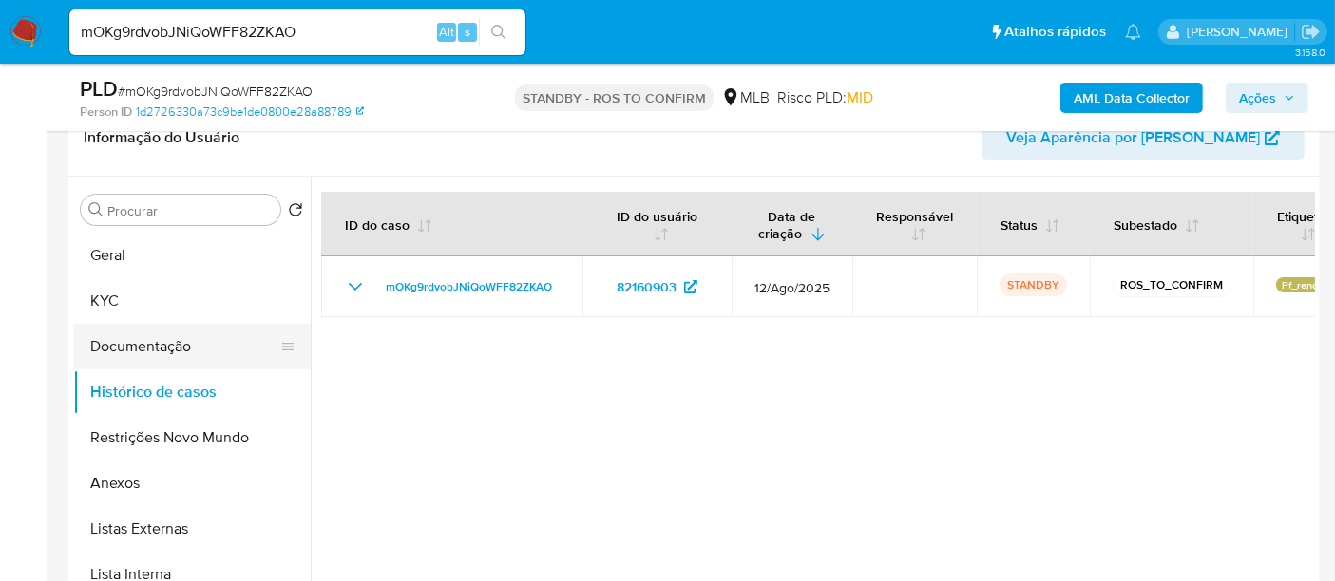
click at [152, 348] on button "Documentação" at bounding box center [184, 347] width 222 height 46
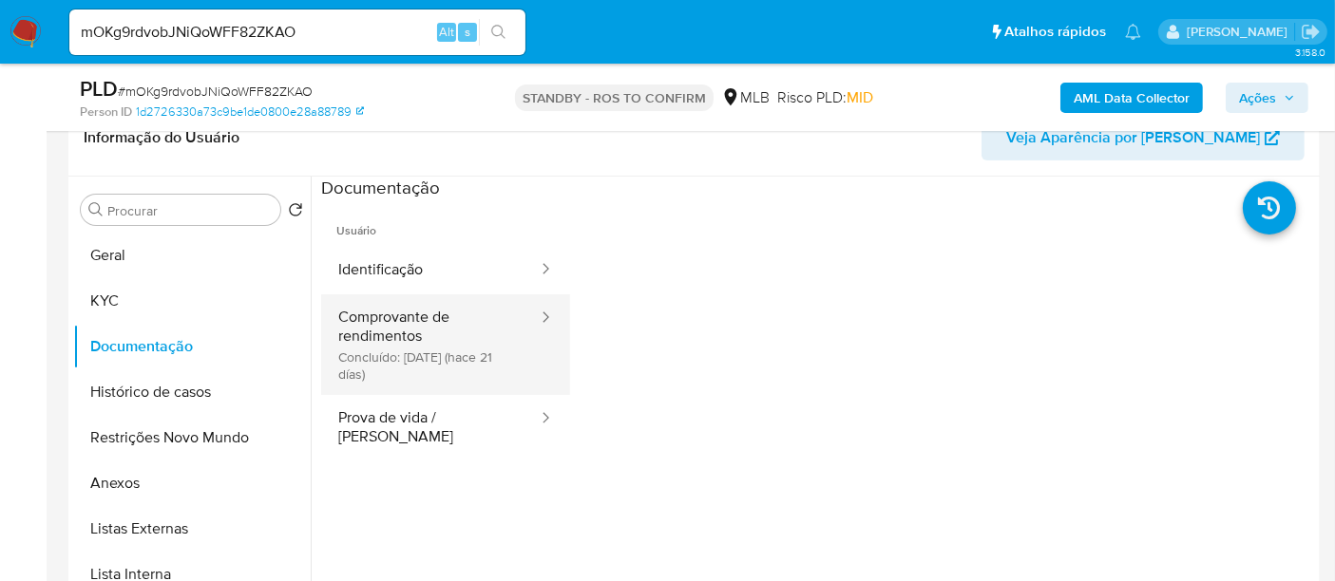
click at [410, 325] on button "Comprovante de rendimentos Concluído: [DATE] (hace 21 [PERSON_NAME])" at bounding box center [430, 345] width 219 height 101
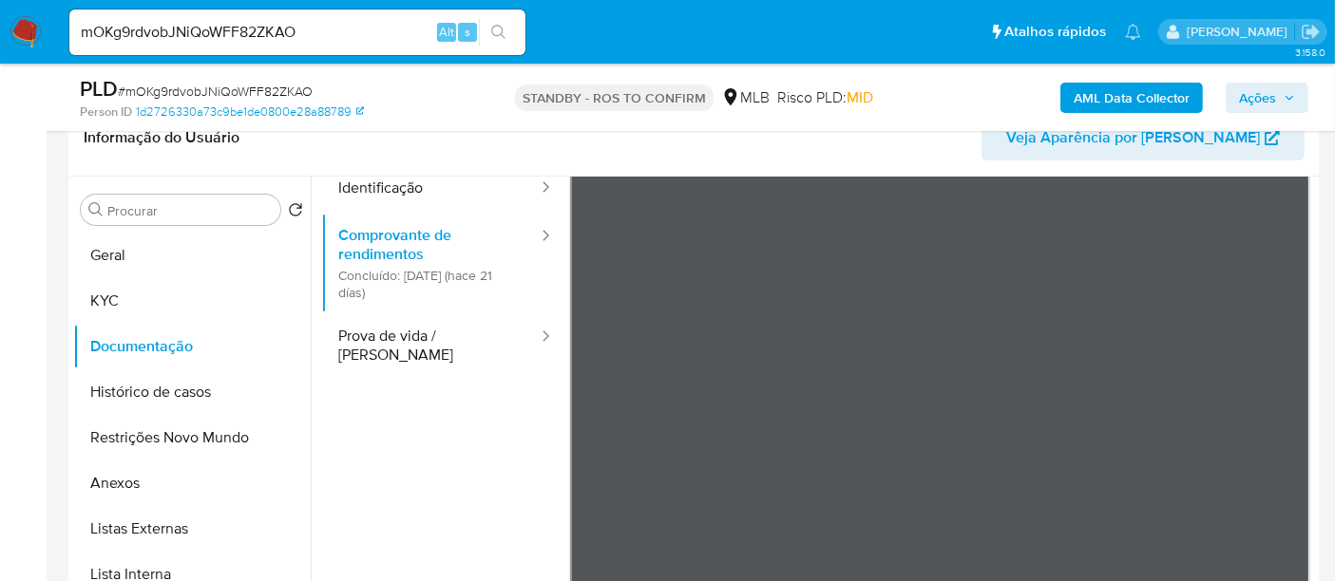
scroll to position [105, 0]
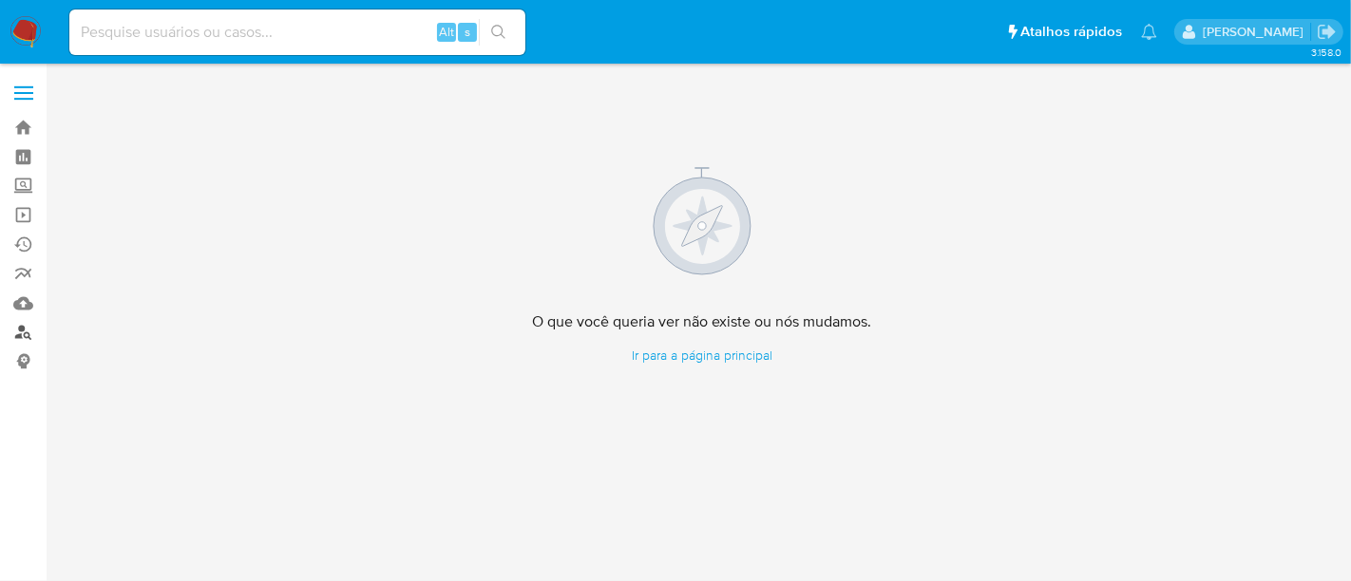
click at [27, 333] on link "Localizador de pessoas" at bounding box center [113, 332] width 226 height 29
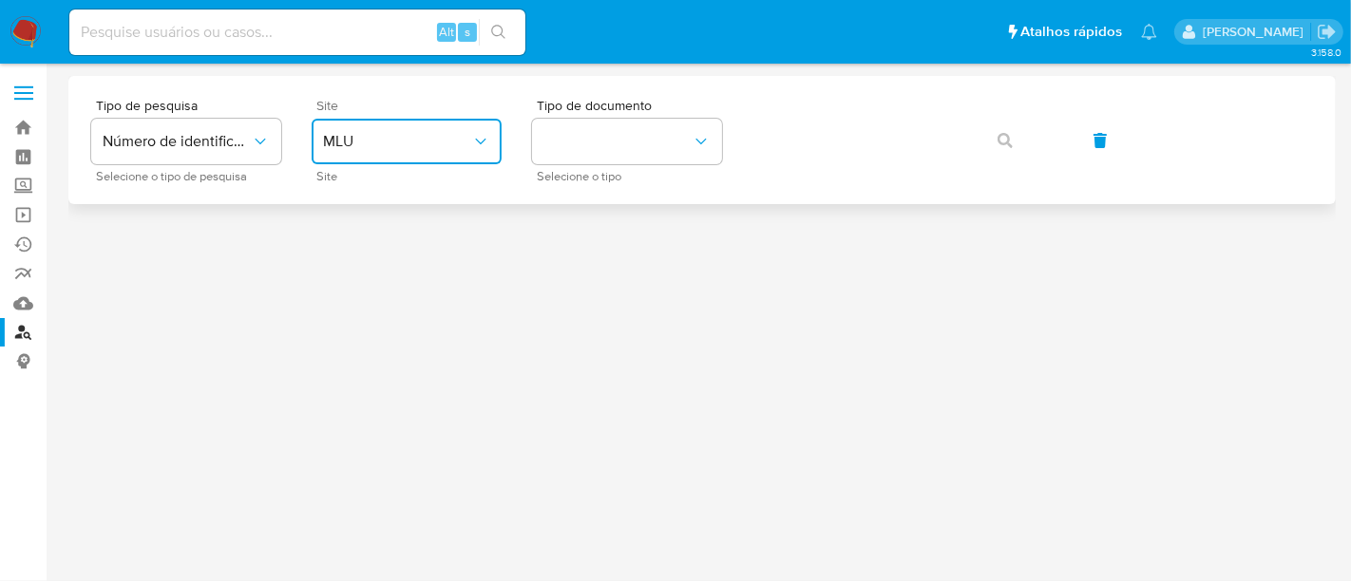
click at [480, 140] on icon "site_id" at bounding box center [480, 141] width 19 height 19
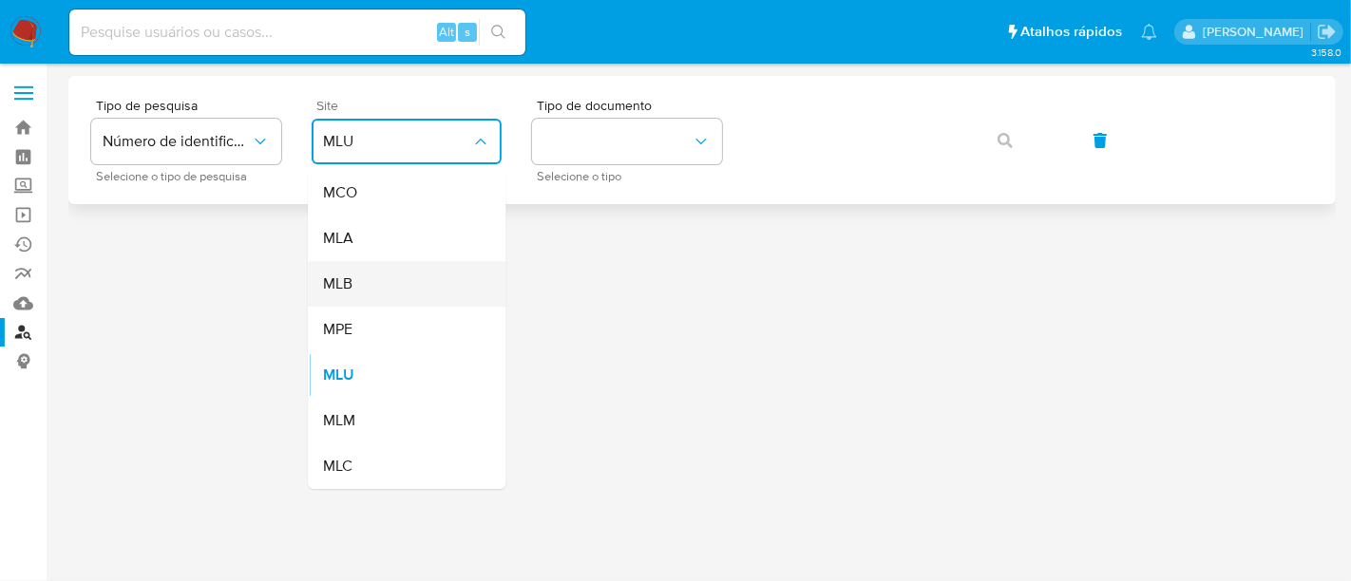
click at [342, 290] on span "MLB" at bounding box center [337, 284] width 29 height 19
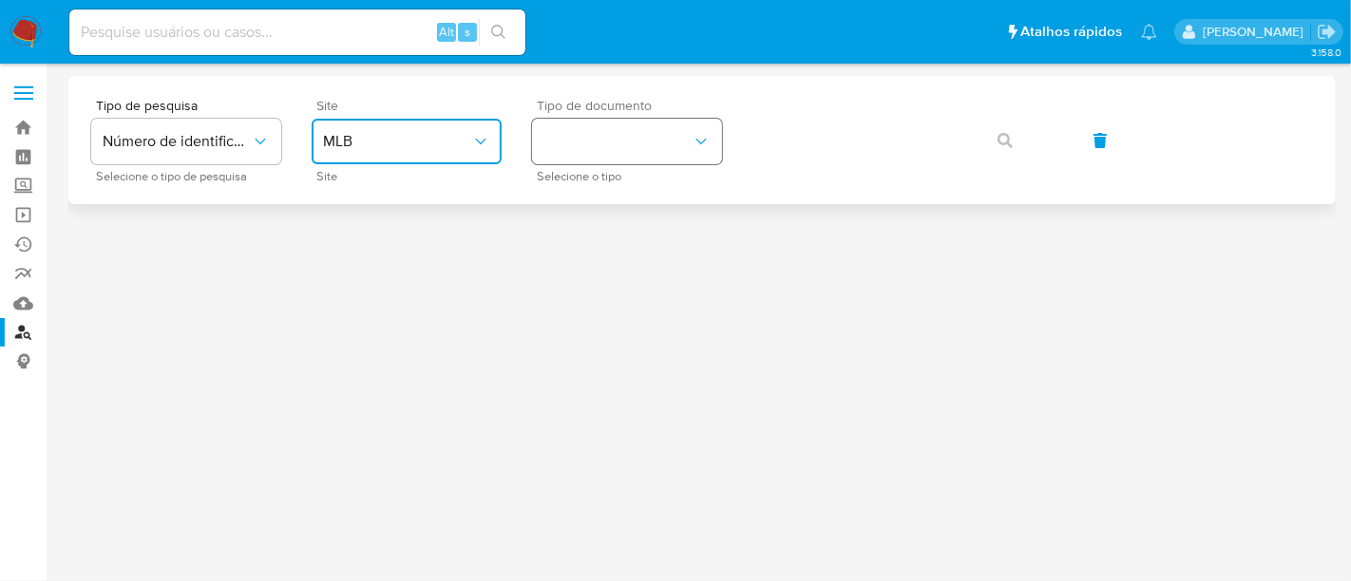
click at [699, 137] on icon "identificationType" at bounding box center [701, 141] width 19 height 19
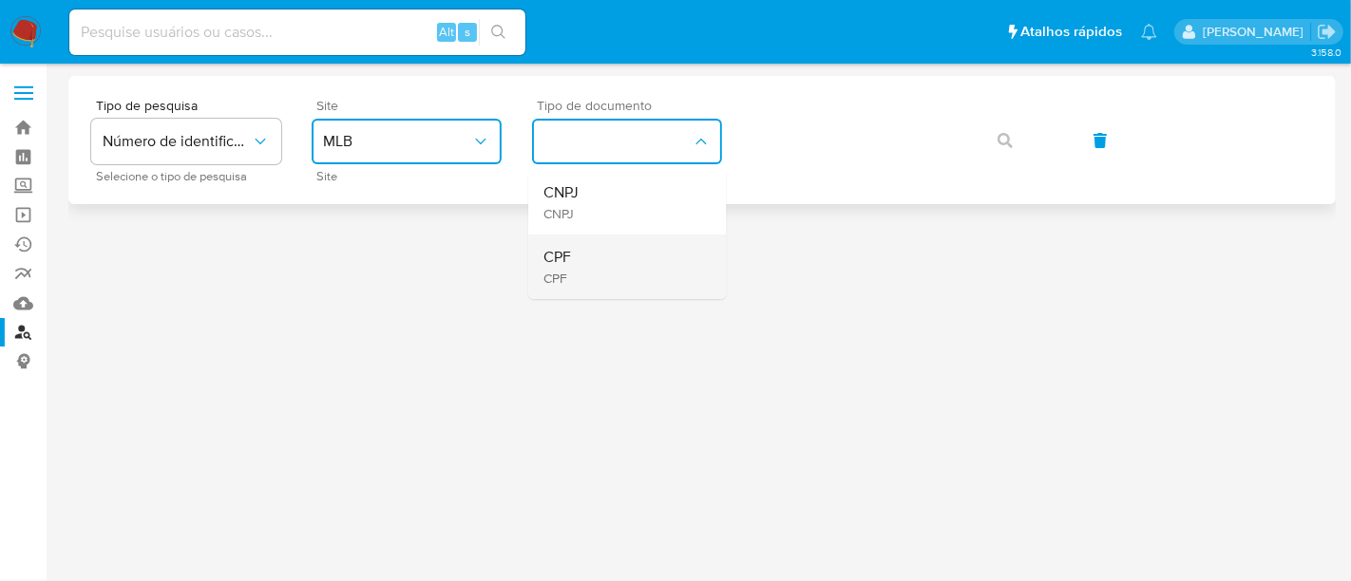
click at [569, 261] on span "CPF" at bounding box center [557, 257] width 28 height 19
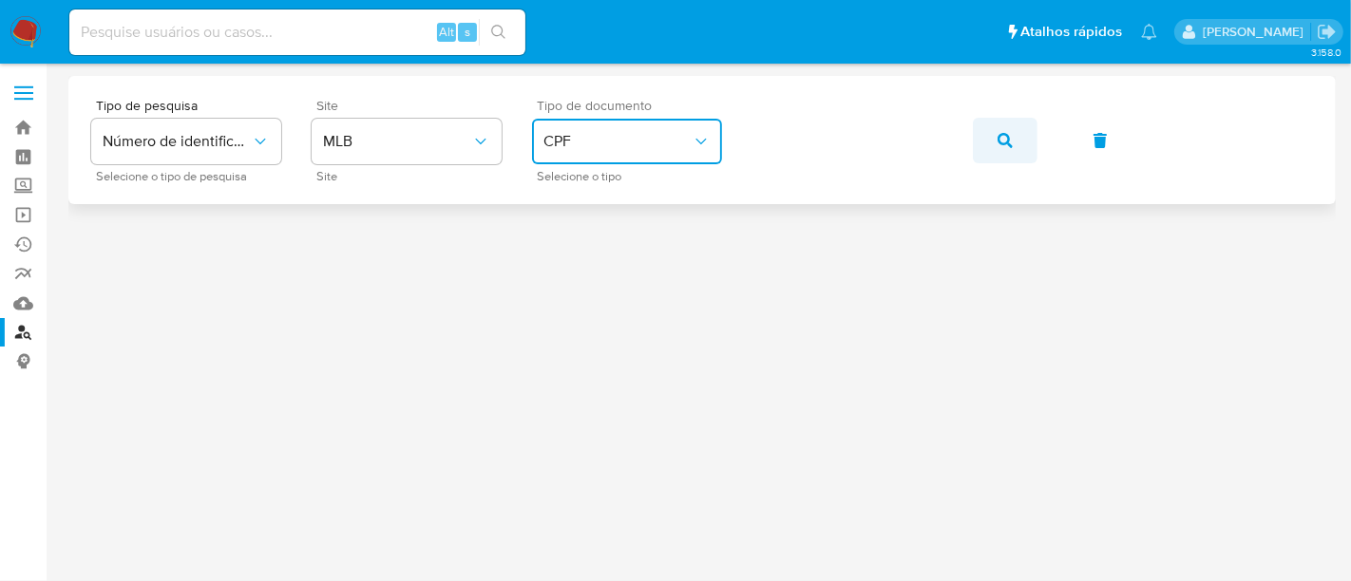
click at [1006, 139] on icon "button" at bounding box center [1005, 140] width 15 height 15
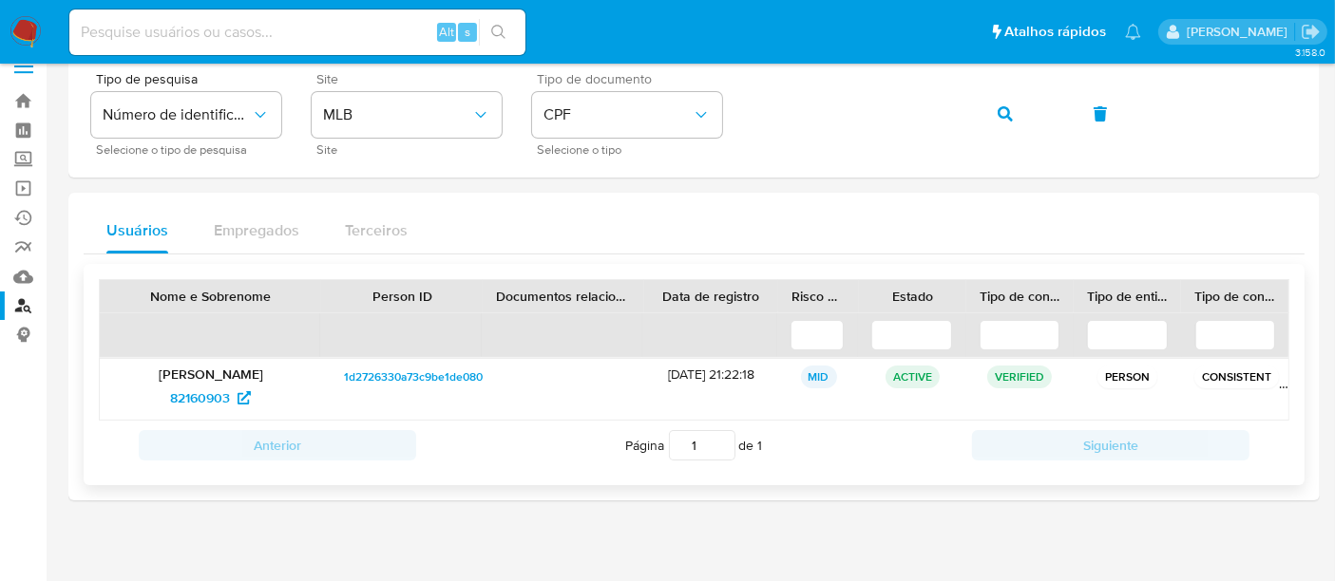
scroll to position [38, 0]
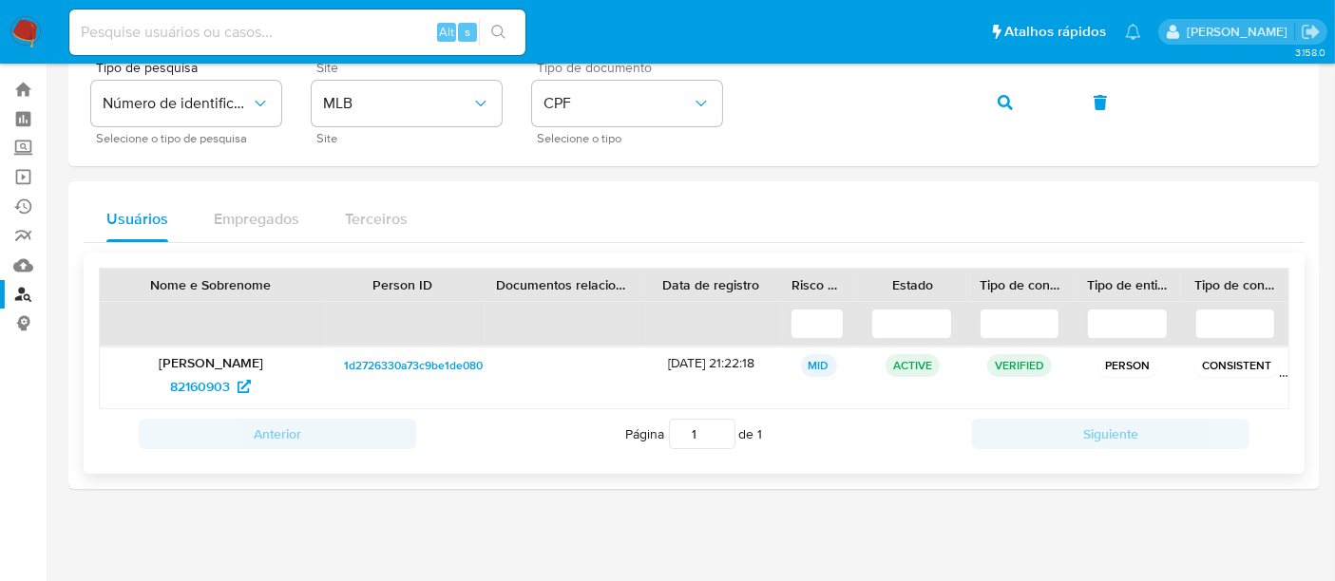
click at [184, 365] on p "[PERSON_NAME] [PERSON_NAME]" at bounding box center [210, 362] width 195 height 17
click at [193, 377] on span "82160903" at bounding box center [200, 387] width 60 height 30
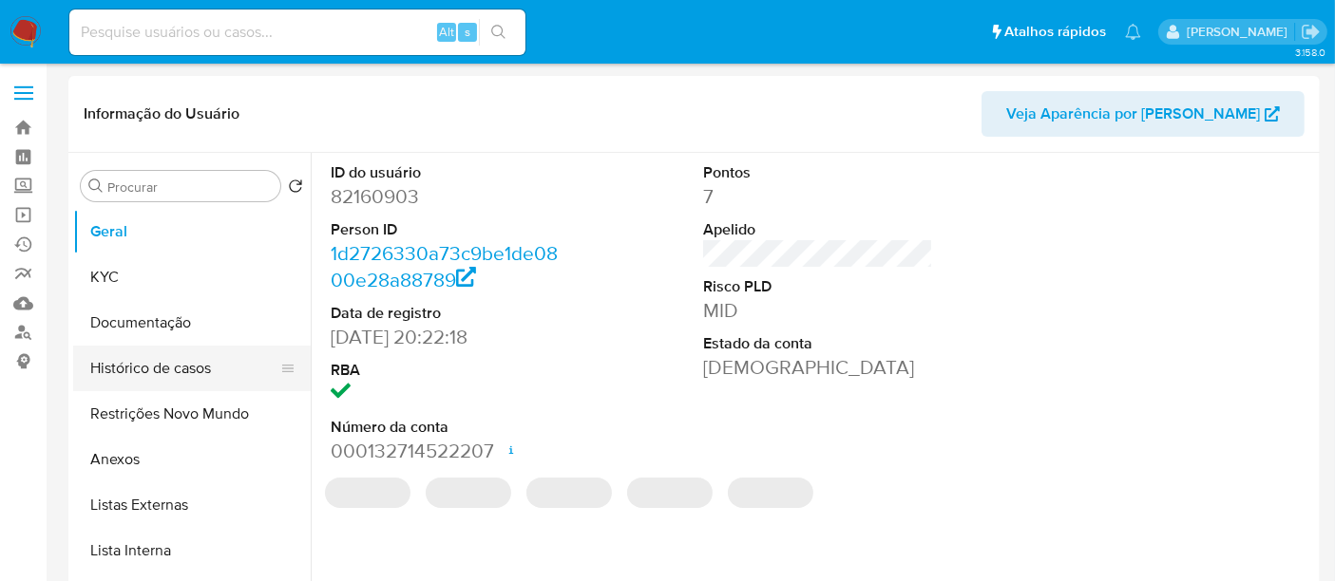
select select "10"
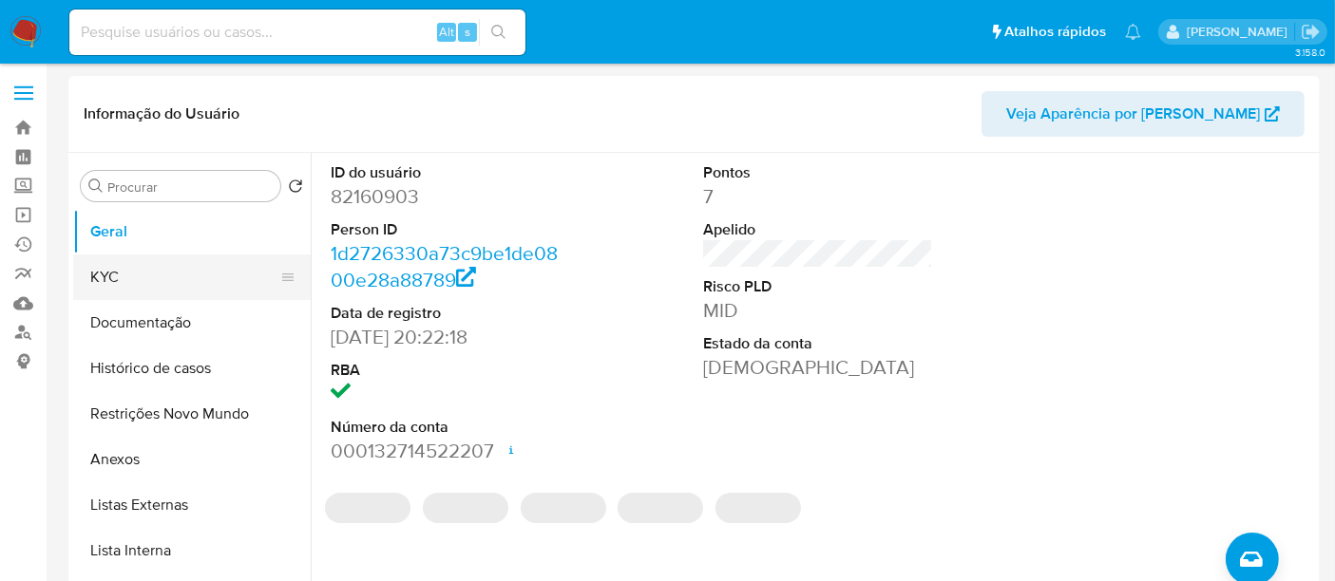
click at [106, 268] on button "KYC" at bounding box center [184, 278] width 222 height 46
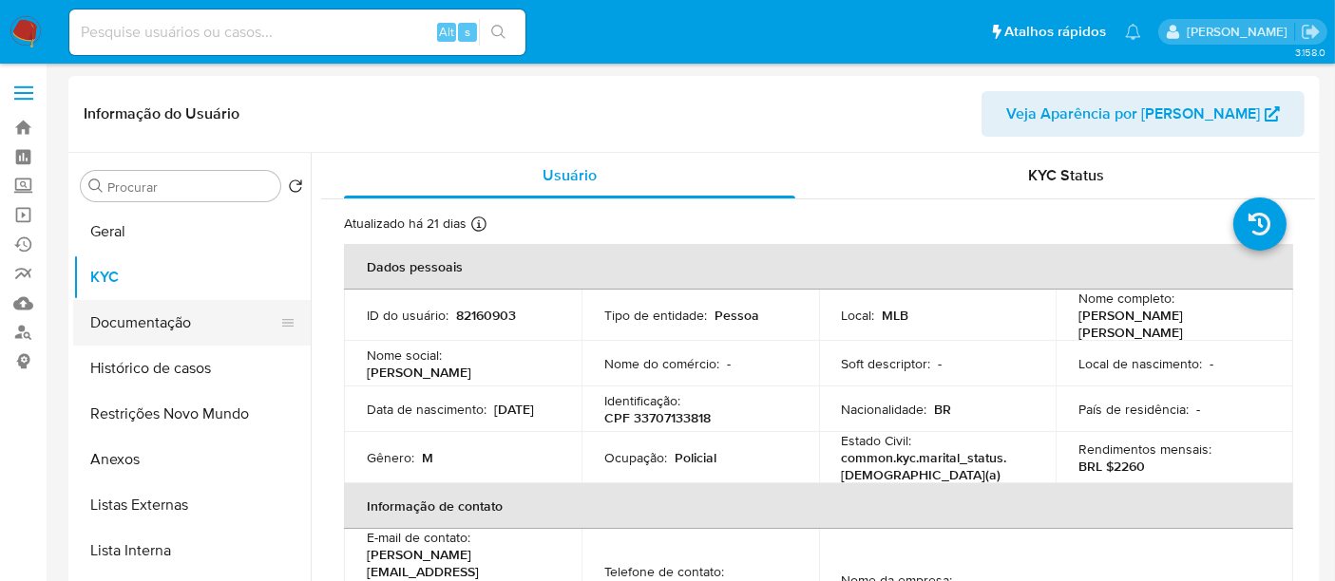
drag, startPoint x: 133, startPoint y: 329, endPoint x: 179, endPoint y: 324, distance: 45.9
click at [134, 328] on button "Documentação" at bounding box center [184, 323] width 222 height 46
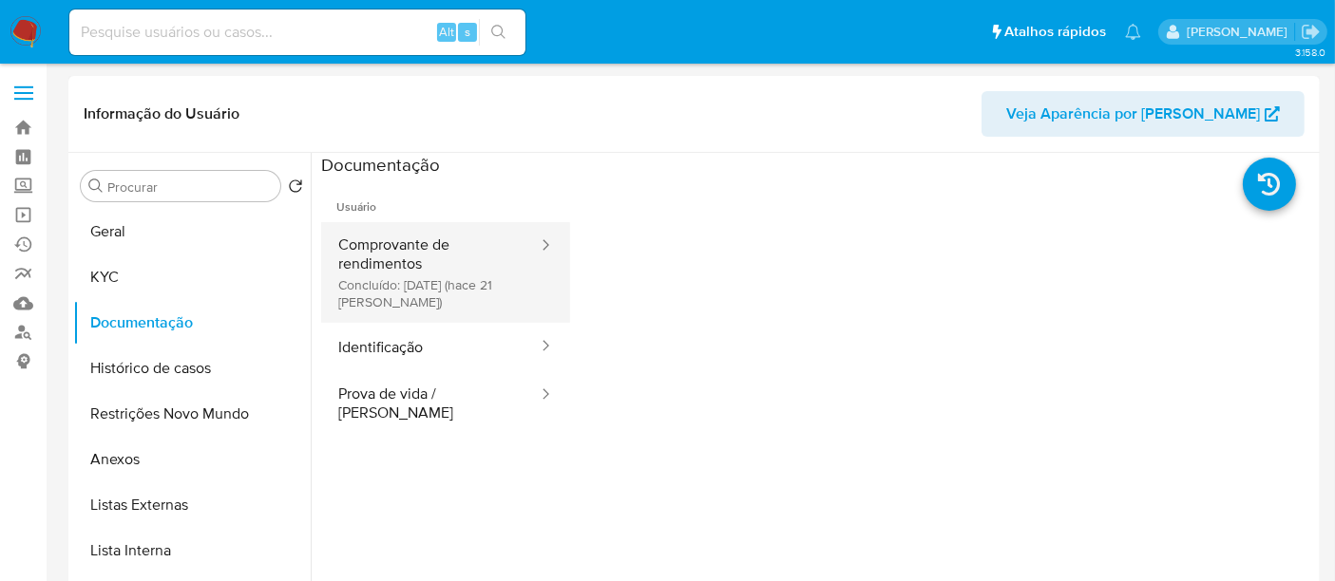
click at [381, 239] on button "Comprovante de rendimentos Concluído: [DATE] (hace 21 [PERSON_NAME])" at bounding box center [430, 272] width 219 height 101
